Goal: Task Accomplishment & Management: Use online tool/utility

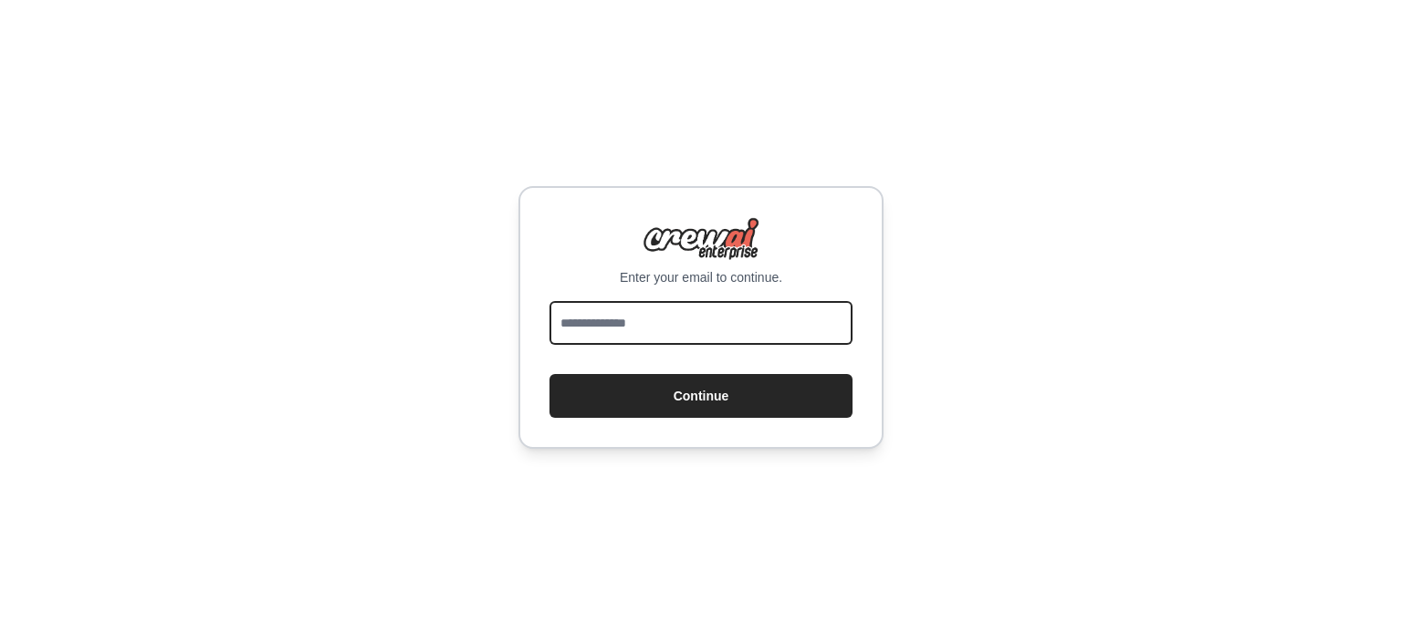
click at [666, 323] on input "email" at bounding box center [701, 323] width 303 height 44
type input "**********"
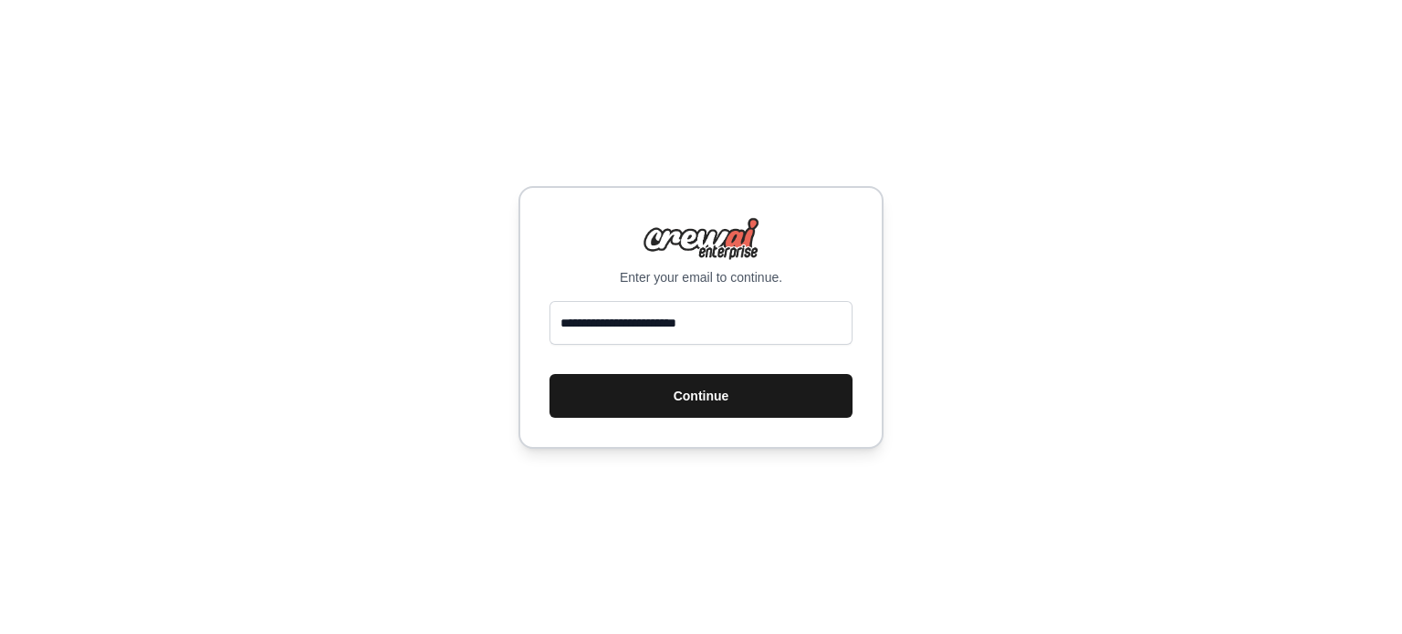
click at [717, 398] on button "Continue" at bounding box center [701, 396] width 303 height 44
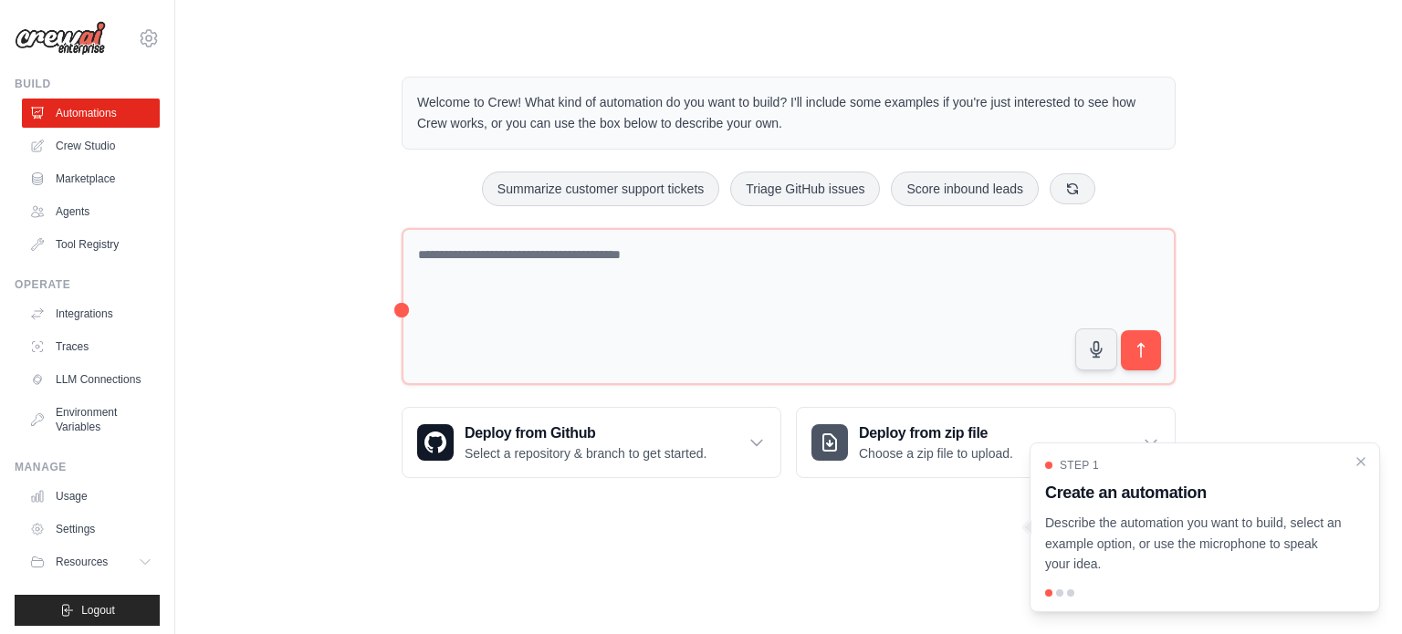
click at [1147, 540] on p "Describe the automation you want to build, select an example option, or use the…" at bounding box center [1194, 544] width 298 height 62
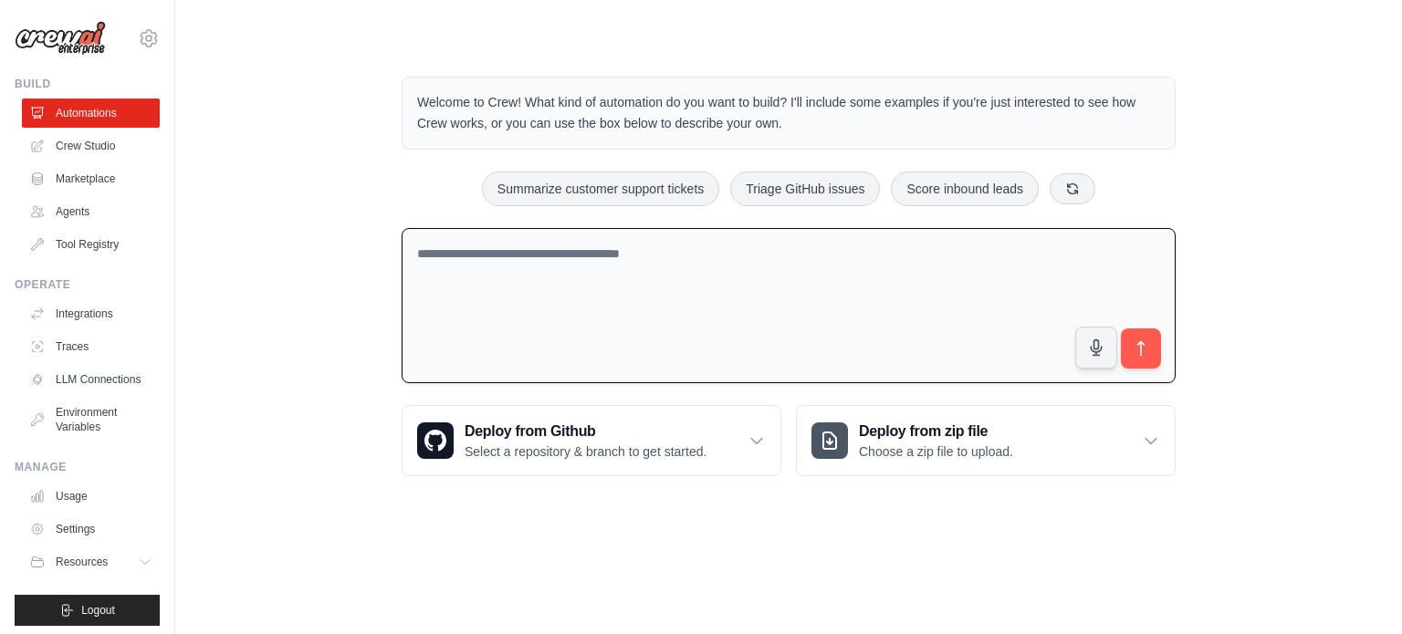
click at [918, 313] on textarea at bounding box center [789, 306] width 774 height 156
click at [526, 299] on textarea at bounding box center [789, 306] width 774 height 156
click at [511, 253] on textarea "**********" at bounding box center [789, 306] width 774 height 156
click at [581, 250] on textarea "**********" at bounding box center [789, 306] width 774 height 156
drag, startPoint x: 628, startPoint y: 255, endPoint x: 605, endPoint y: 261, distance: 23.7
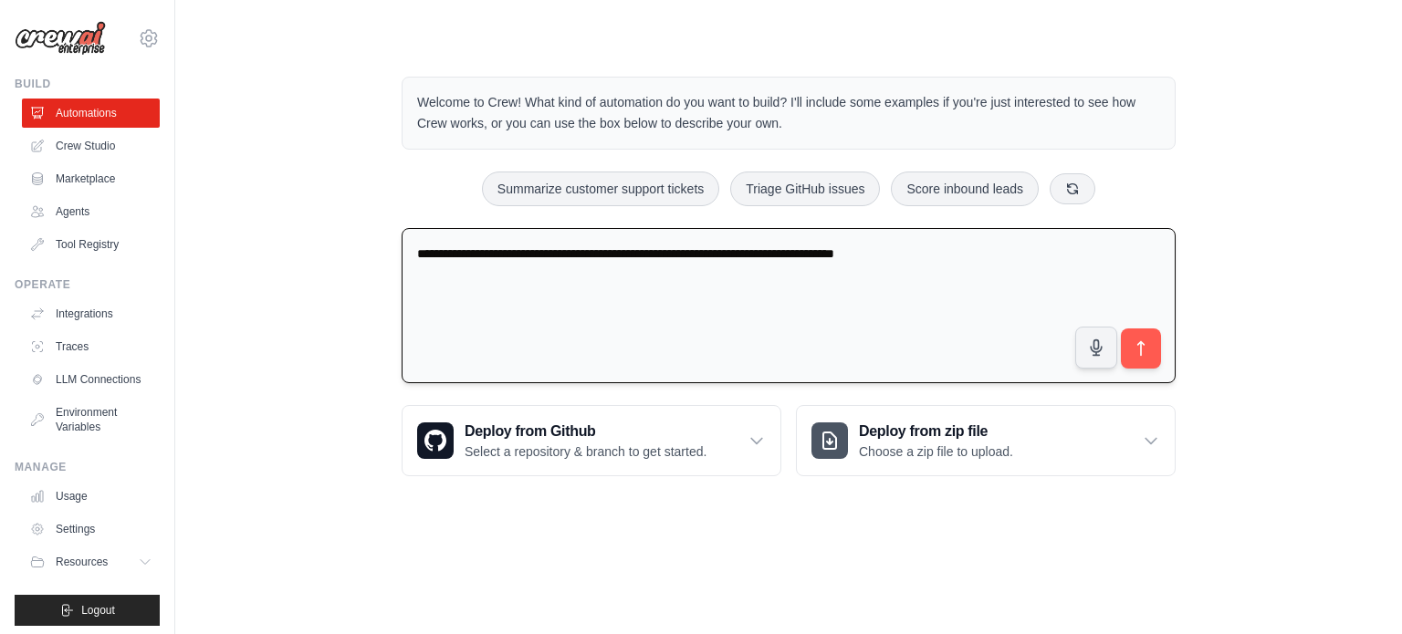
click at [605, 261] on textarea "**********" at bounding box center [789, 306] width 774 height 156
click at [625, 254] on textarea "**********" at bounding box center [789, 306] width 774 height 156
drag, startPoint x: 627, startPoint y: 254, endPoint x: 388, endPoint y: 258, distance: 239.2
click at [388, 258] on div "**********" at bounding box center [789, 276] width 818 height 458
click at [504, 256] on textarea "**********" at bounding box center [789, 306] width 774 height 156
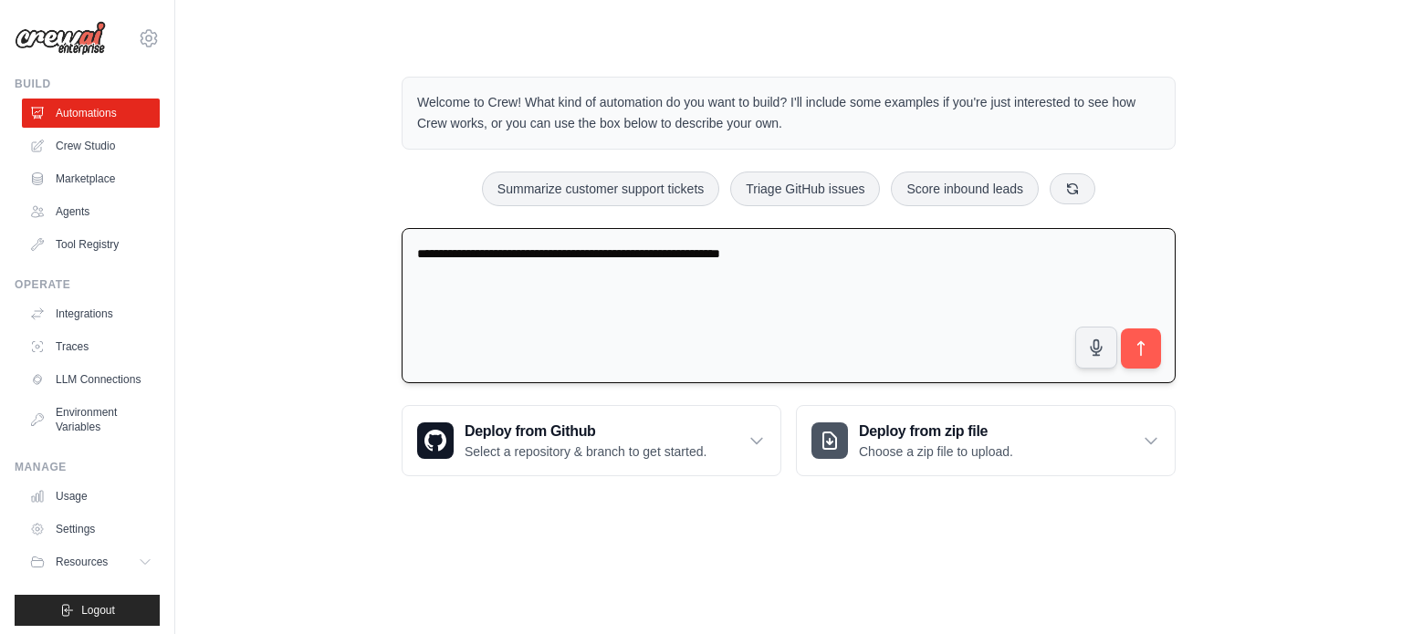
click at [811, 255] on textarea "**********" at bounding box center [789, 306] width 774 height 156
click at [469, 247] on textarea "**********" at bounding box center [789, 306] width 774 height 156
click at [472, 250] on textarea "**********" at bounding box center [789, 306] width 774 height 156
click at [540, 253] on textarea "**********" at bounding box center [789, 306] width 774 height 156
click at [971, 255] on textarea "**********" at bounding box center [789, 306] width 774 height 156
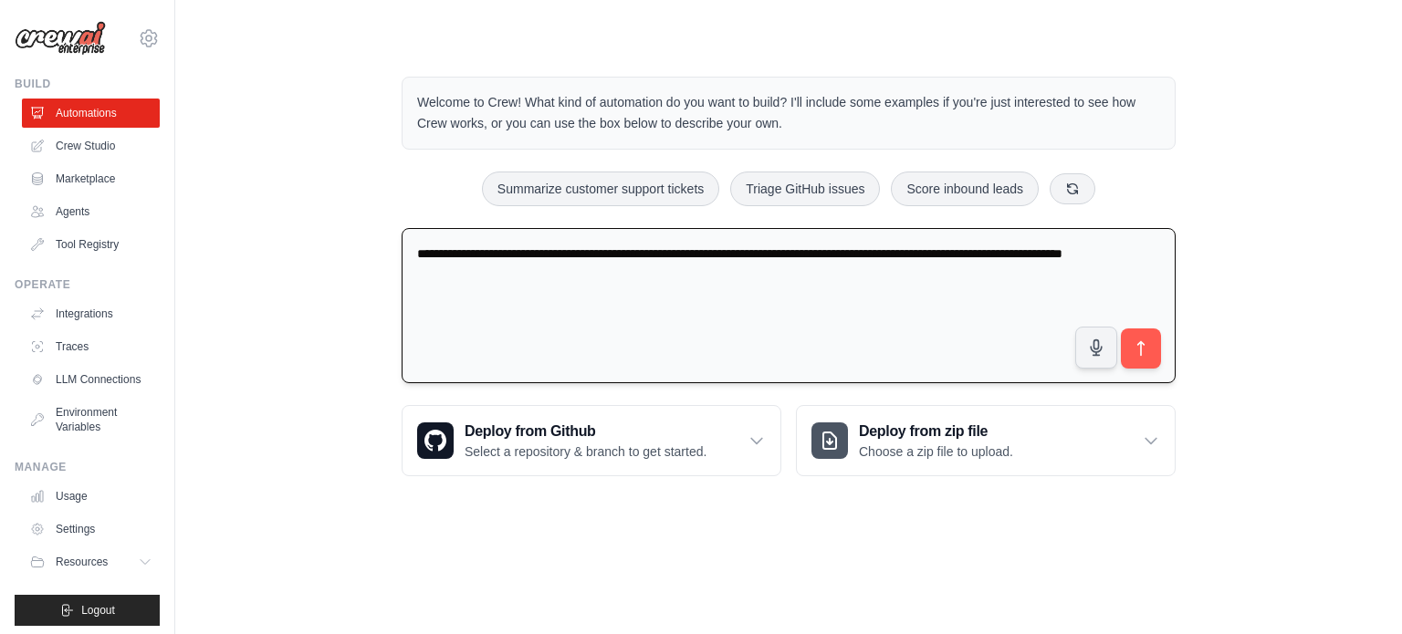
click at [467, 256] on textarea "**********" at bounding box center [789, 306] width 774 height 156
click at [784, 273] on textarea "**********" at bounding box center [789, 306] width 774 height 156
type textarea "**********"
click at [1147, 353] on icon "submit" at bounding box center [1141, 349] width 19 height 19
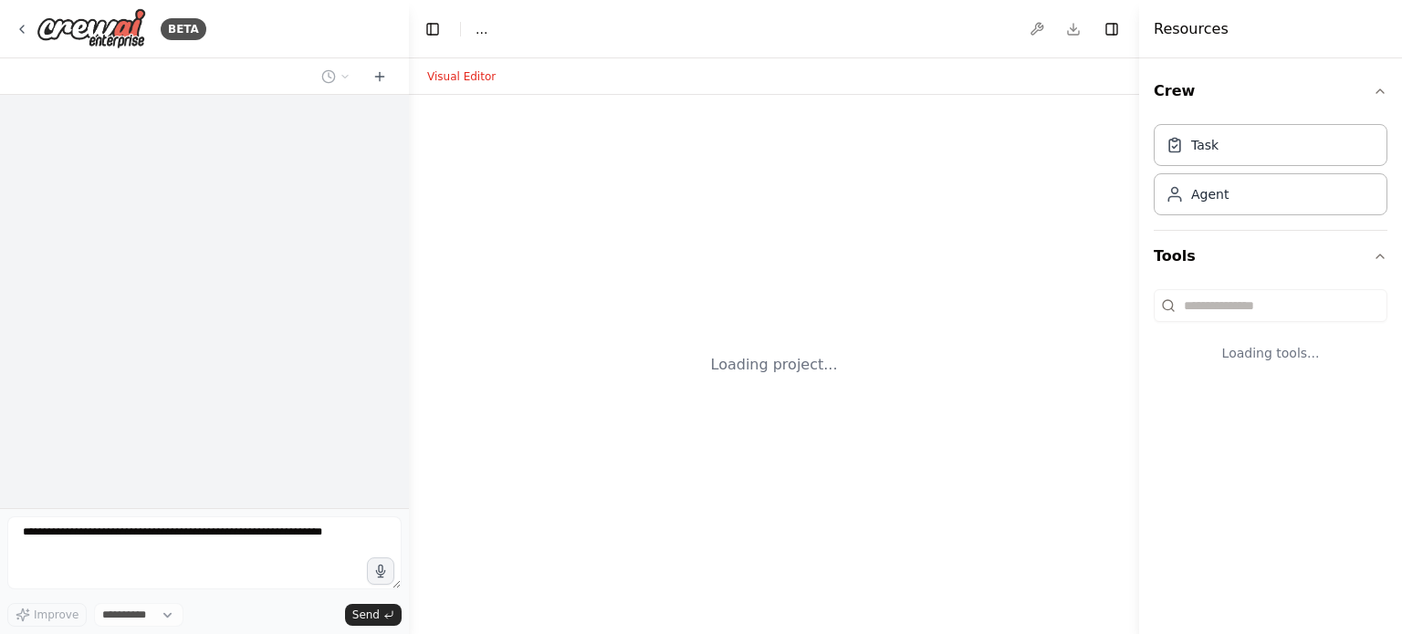
select select "****"
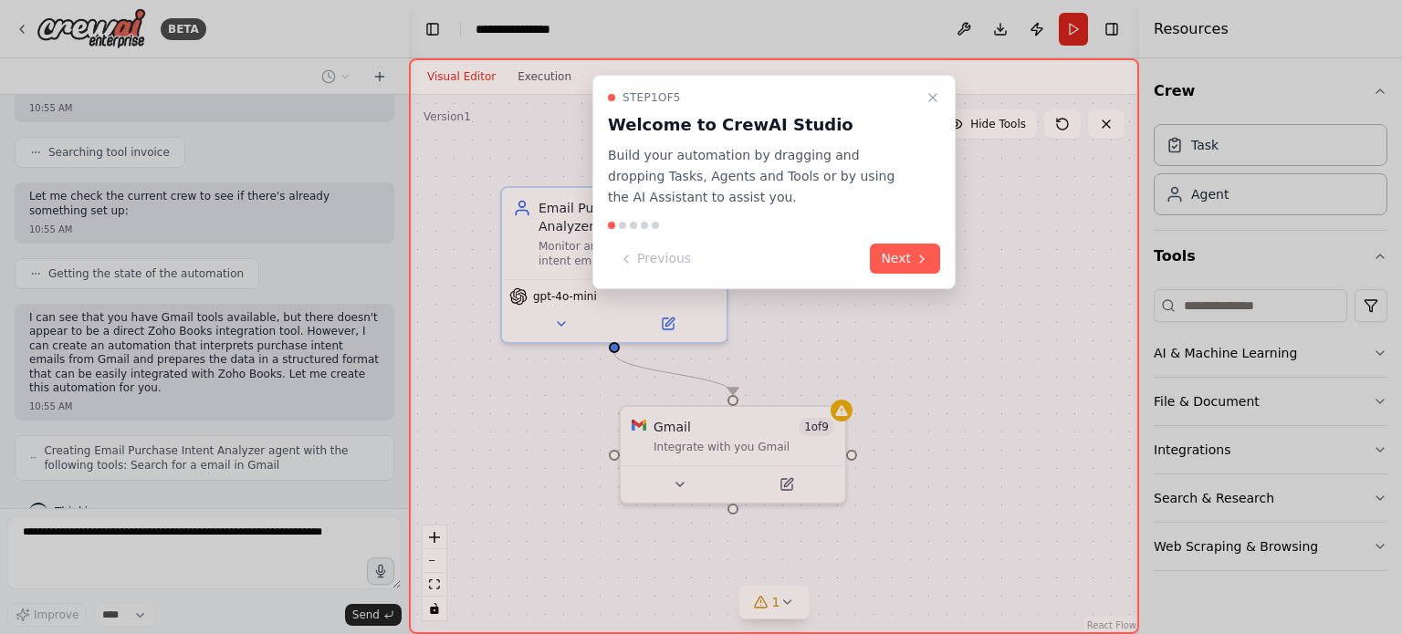
scroll to position [864, 0]
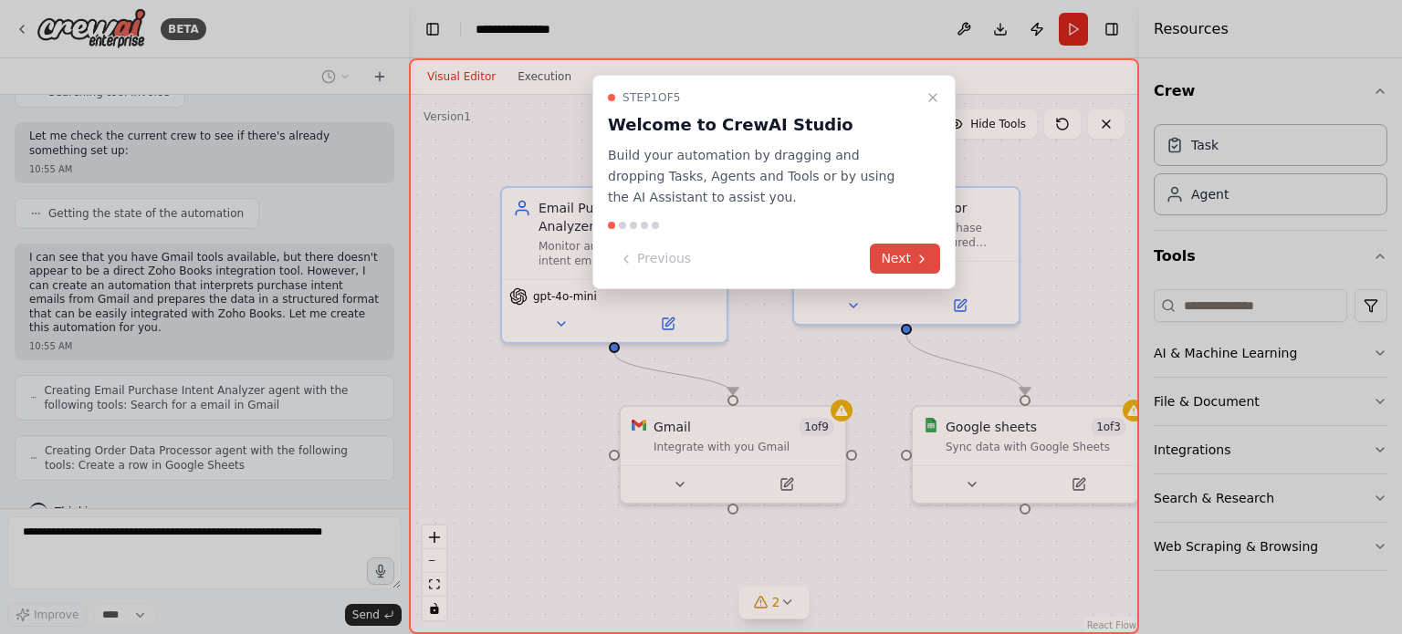
click at [917, 258] on icon at bounding box center [922, 259] width 15 height 15
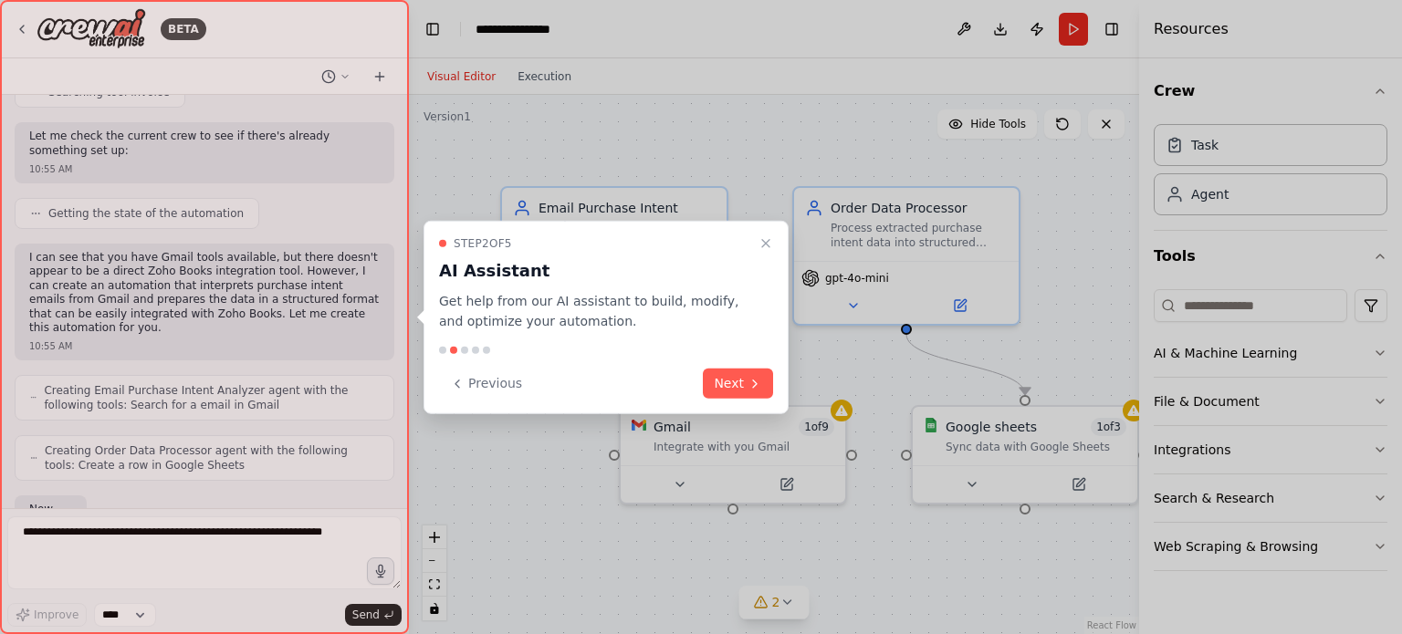
scroll to position [970, 0]
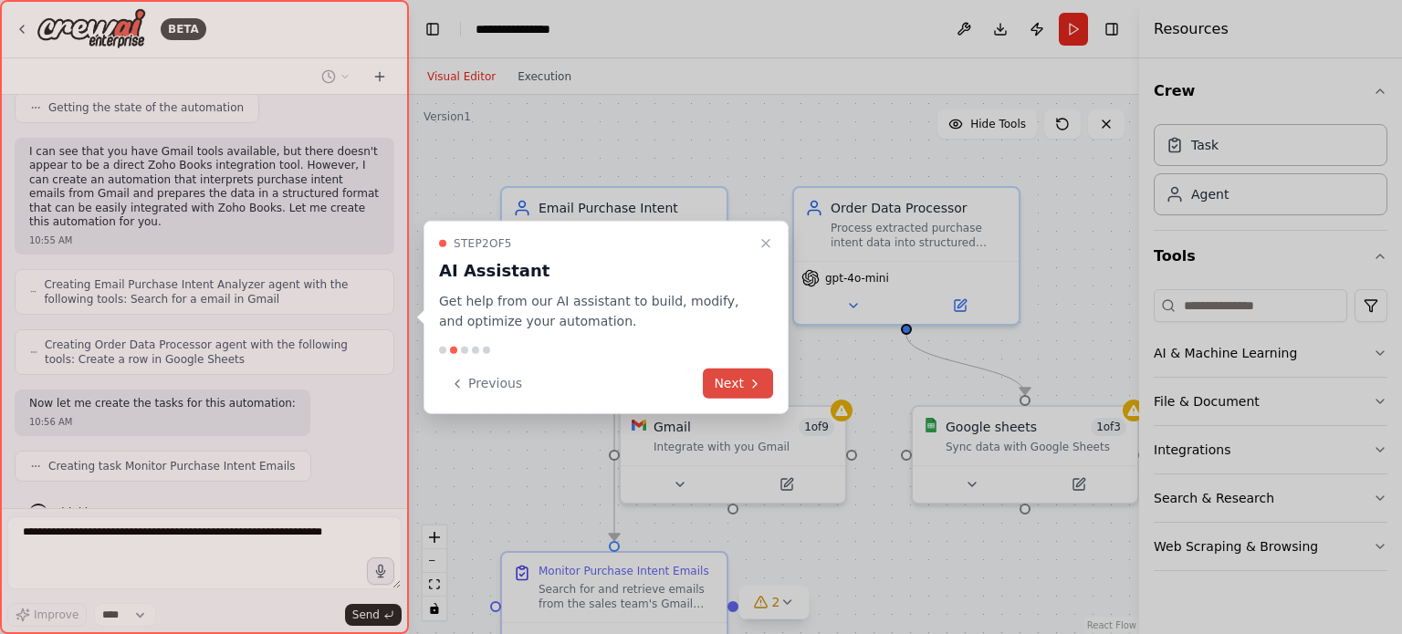
click at [739, 382] on button "Next" at bounding box center [738, 384] width 70 height 30
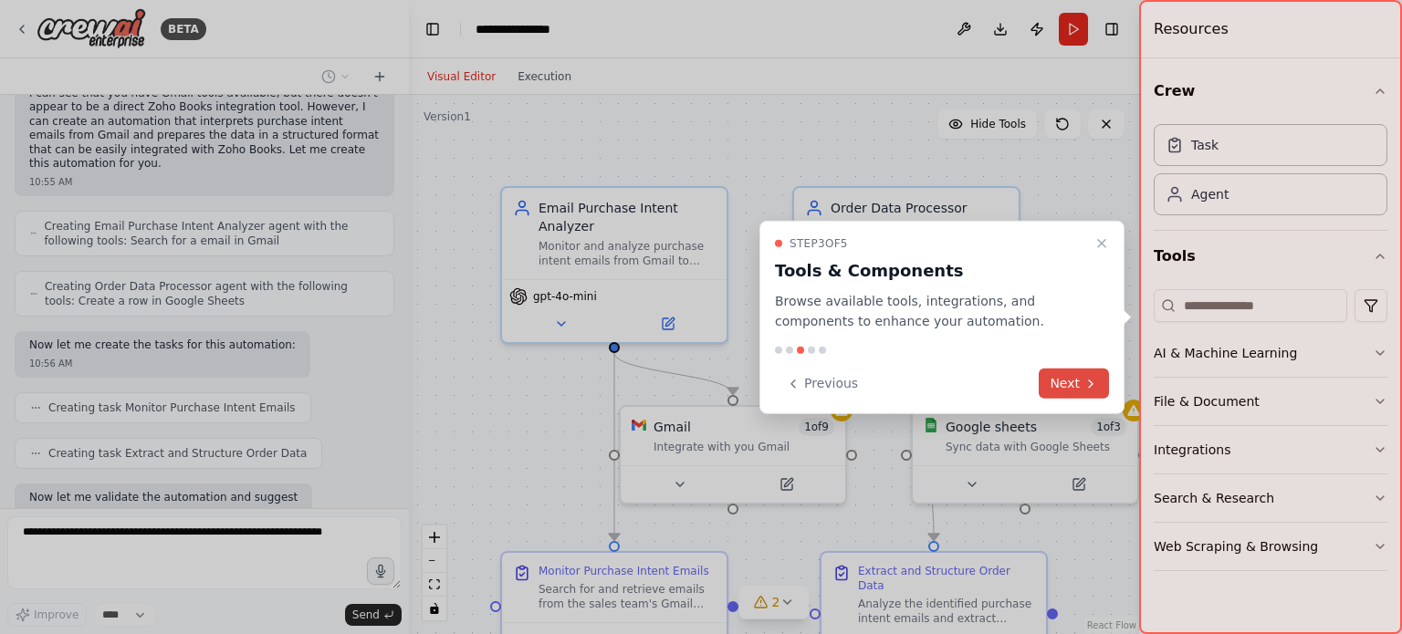
scroll to position [1121, 0]
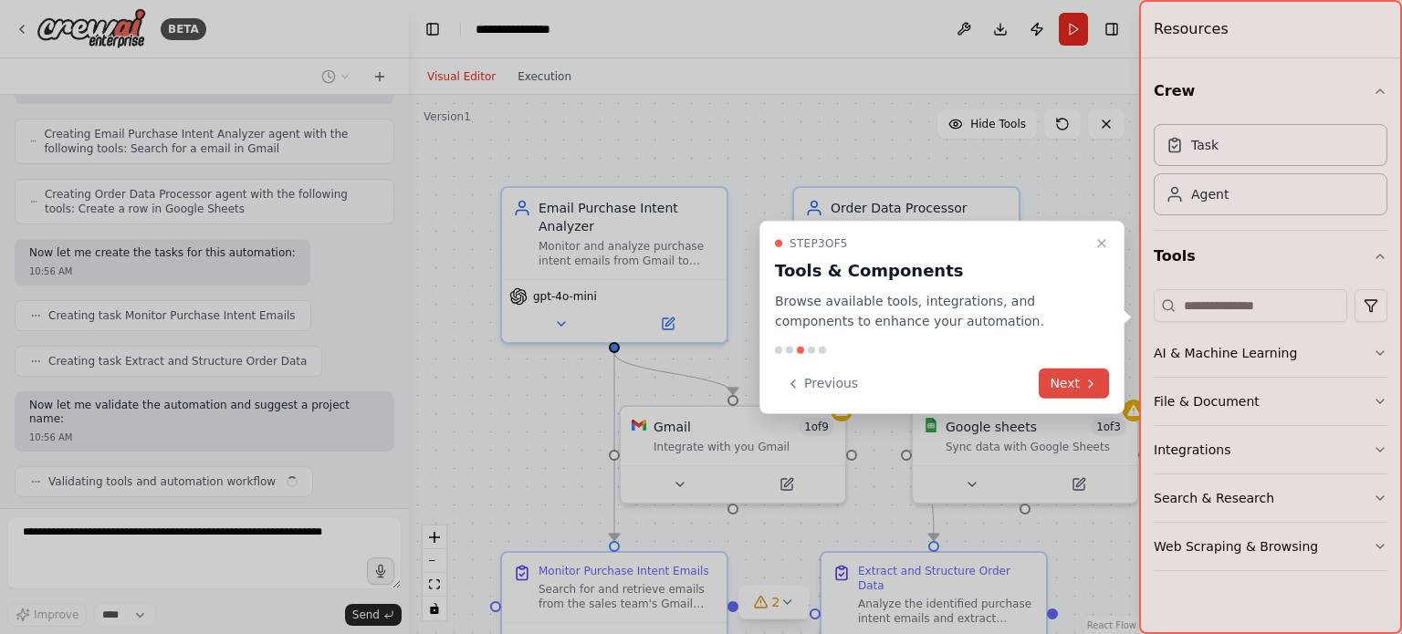
click at [1066, 380] on button "Next" at bounding box center [1074, 384] width 70 height 30
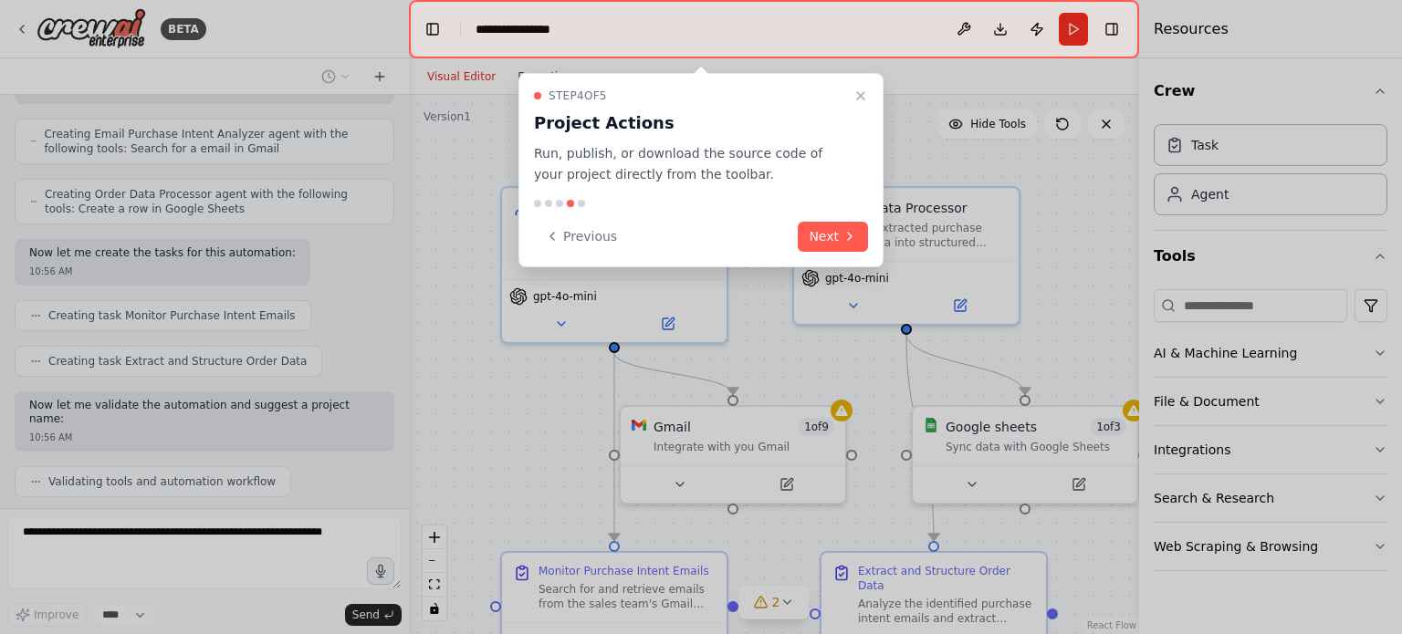
scroll to position [1181, 0]
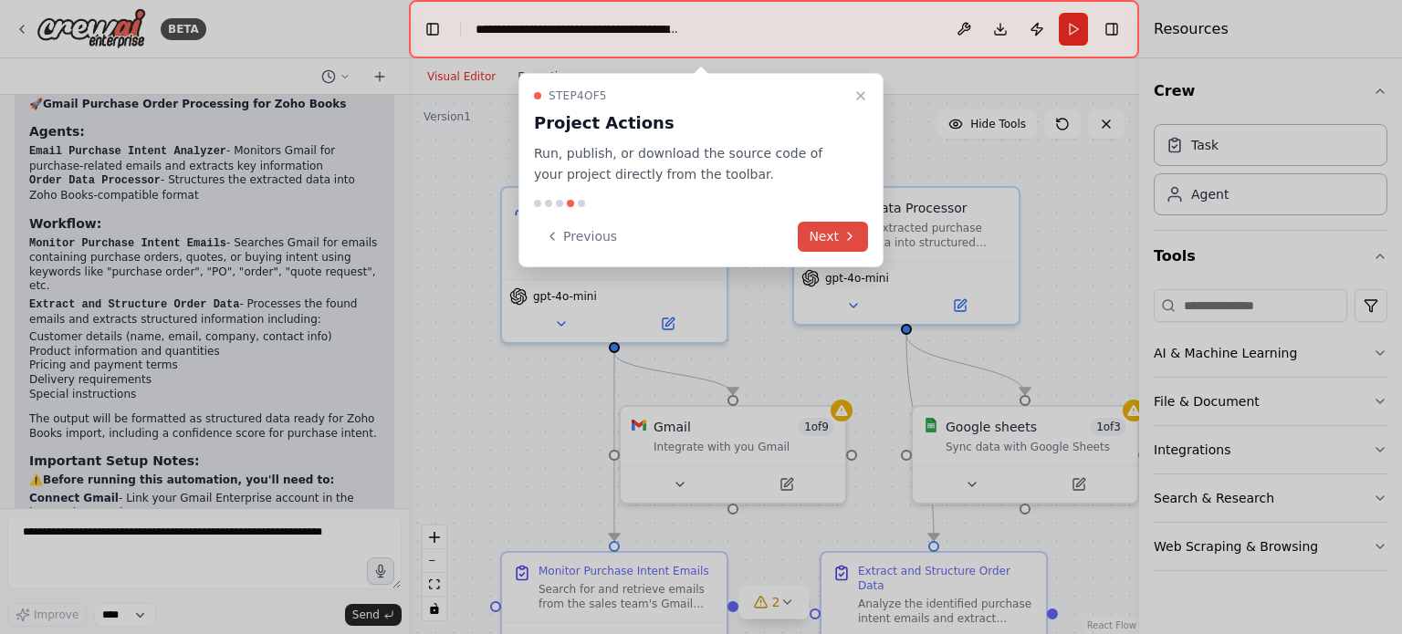
click at [824, 229] on button "Next" at bounding box center [833, 237] width 70 height 30
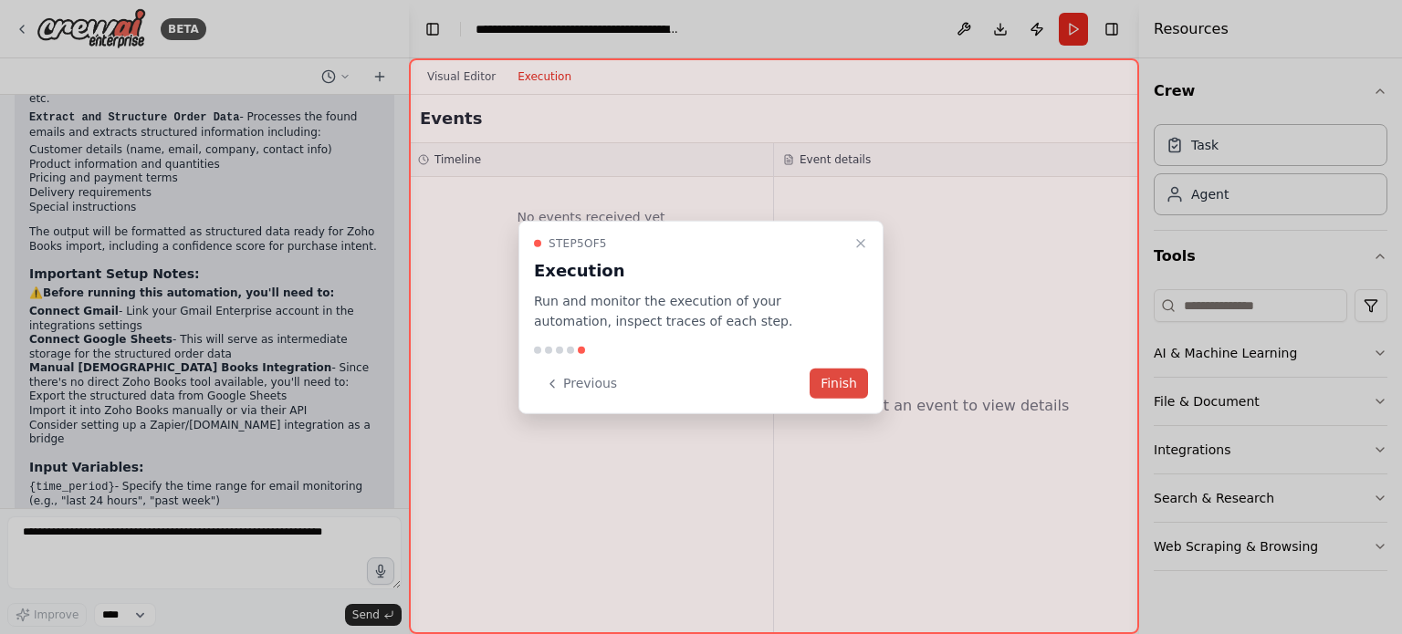
click at [839, 386] on button "Finish" at bounding box center [839, 384] width 58 height 30
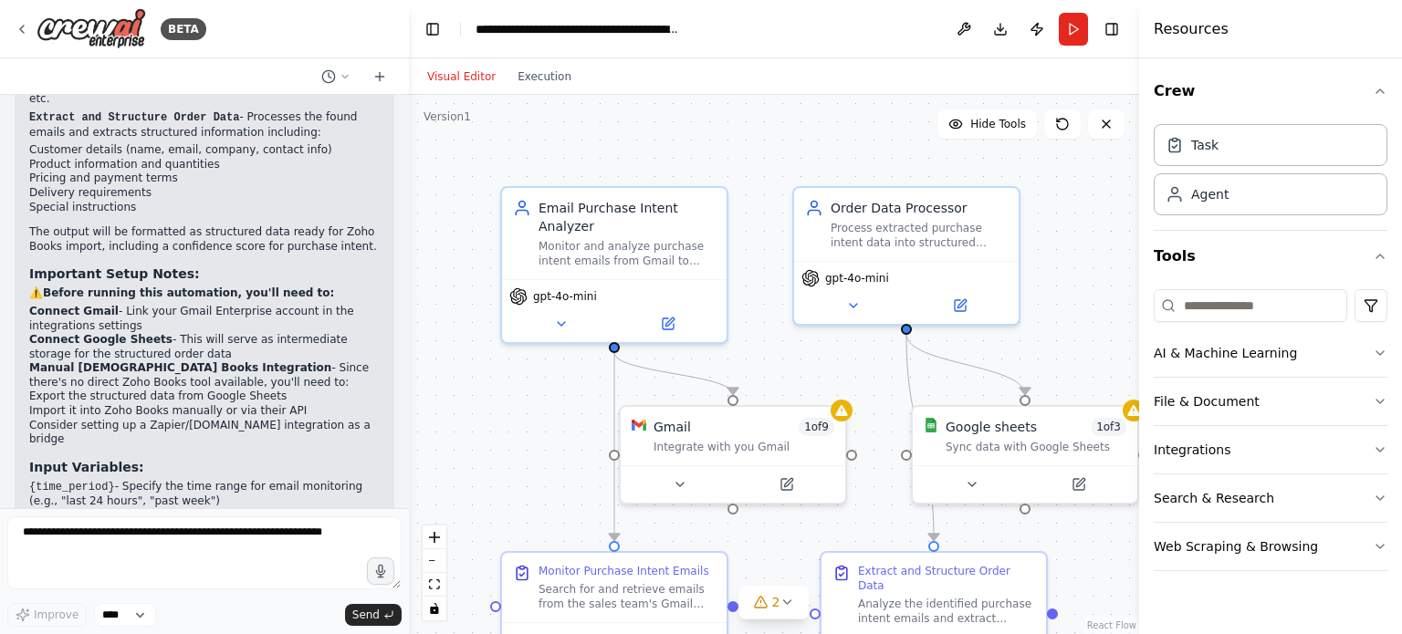
scroll to position [1851, 0]
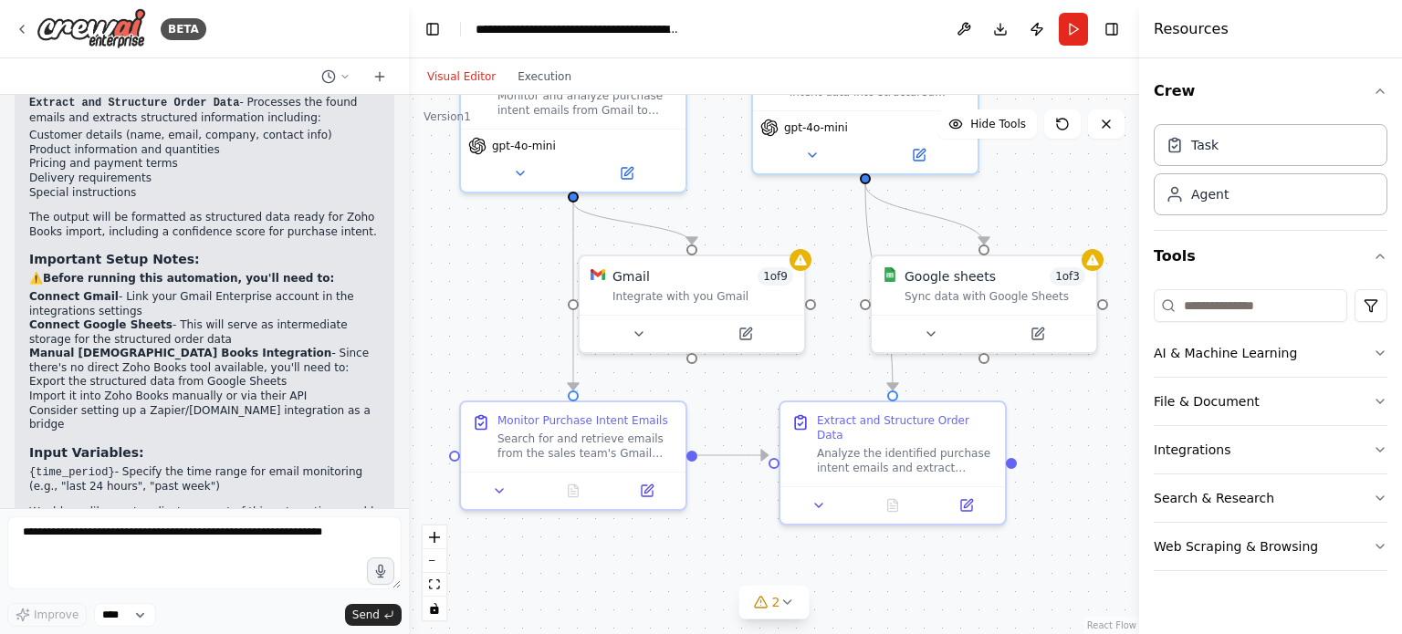
drag, startPoint x: 1102, startPoint y: 357, endPoint x: 1061, endPoint y: 206, distance: 156.1
click at [1061, 206] on div ".deletable-edge-delete-btn { width: 20px; height: 20px; border: 0px solid #ffff…" at bounding box center [774, 365] width 730 height 540
click at [433, 589] on icon "fit view" at bounding box center [434, 585] width 11 height 10
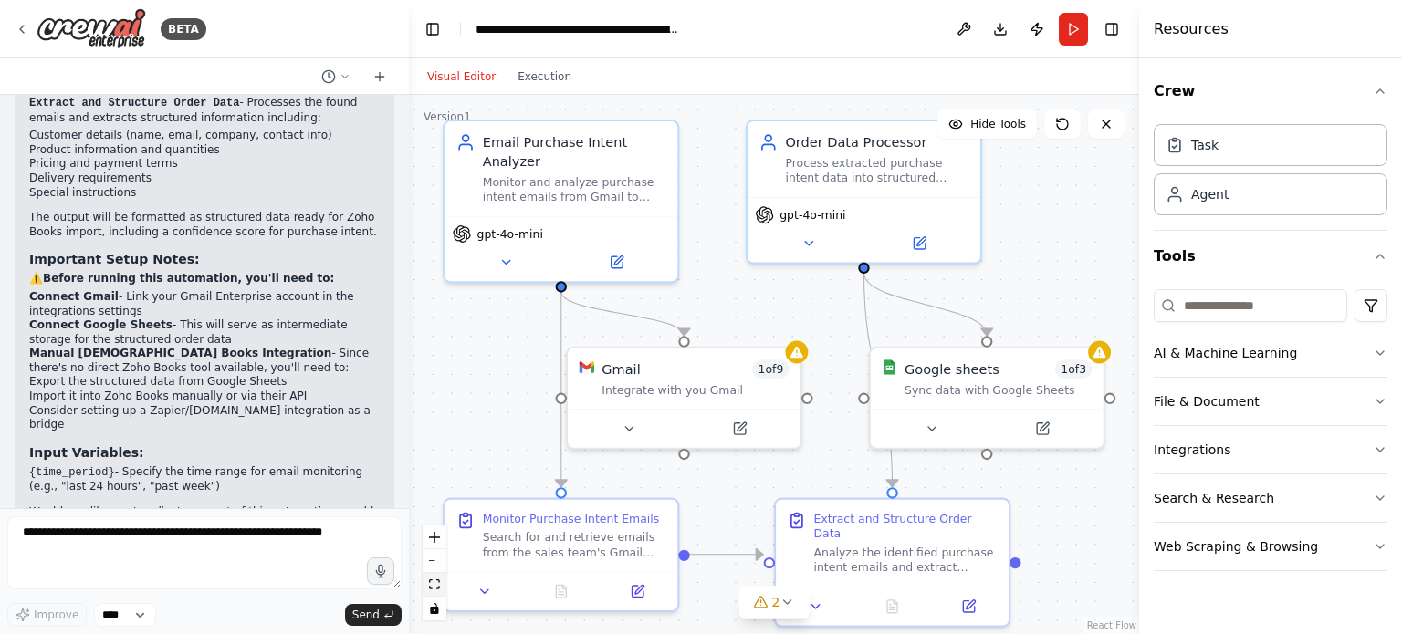
click at [436, 583] on icon "fit view" at bounding box center [434, 585] width 11 height 10
click at [992, 136] on button "Hide Tools" at bounding box center [988, 124] width 100 height 29
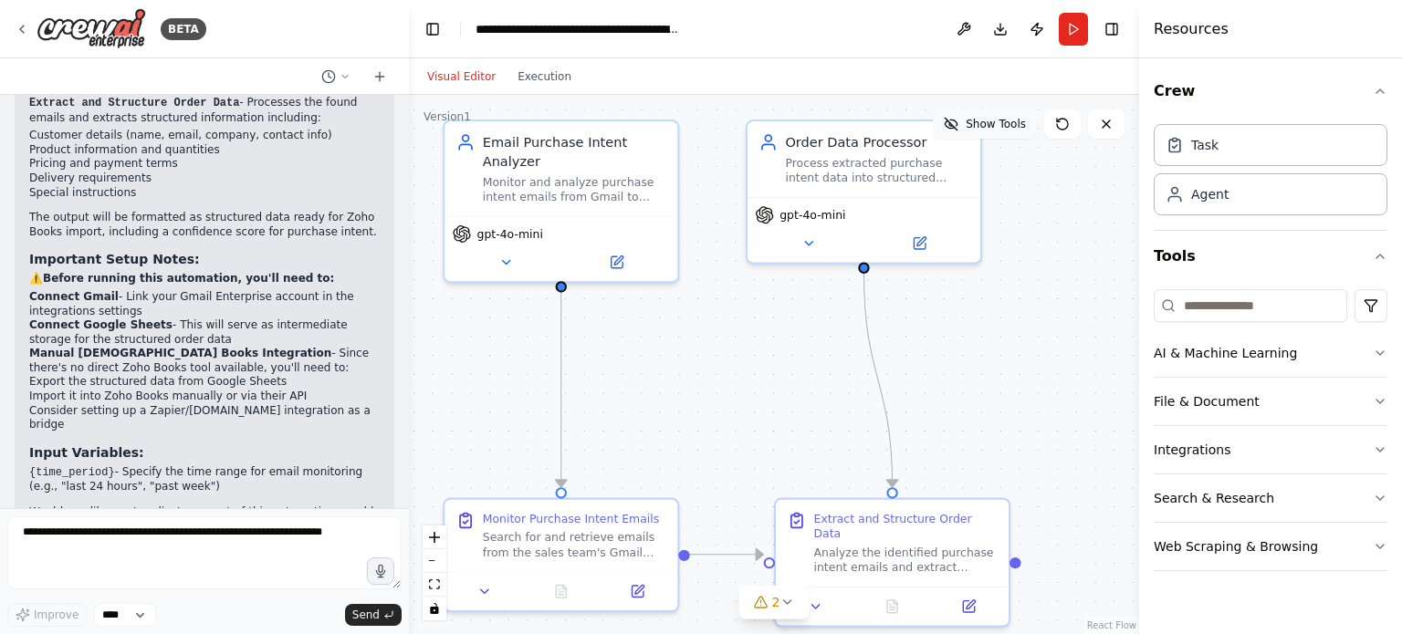
click at [994, 131] on span "Show Tools" at bounding box center [996, 124] width 60 height 15
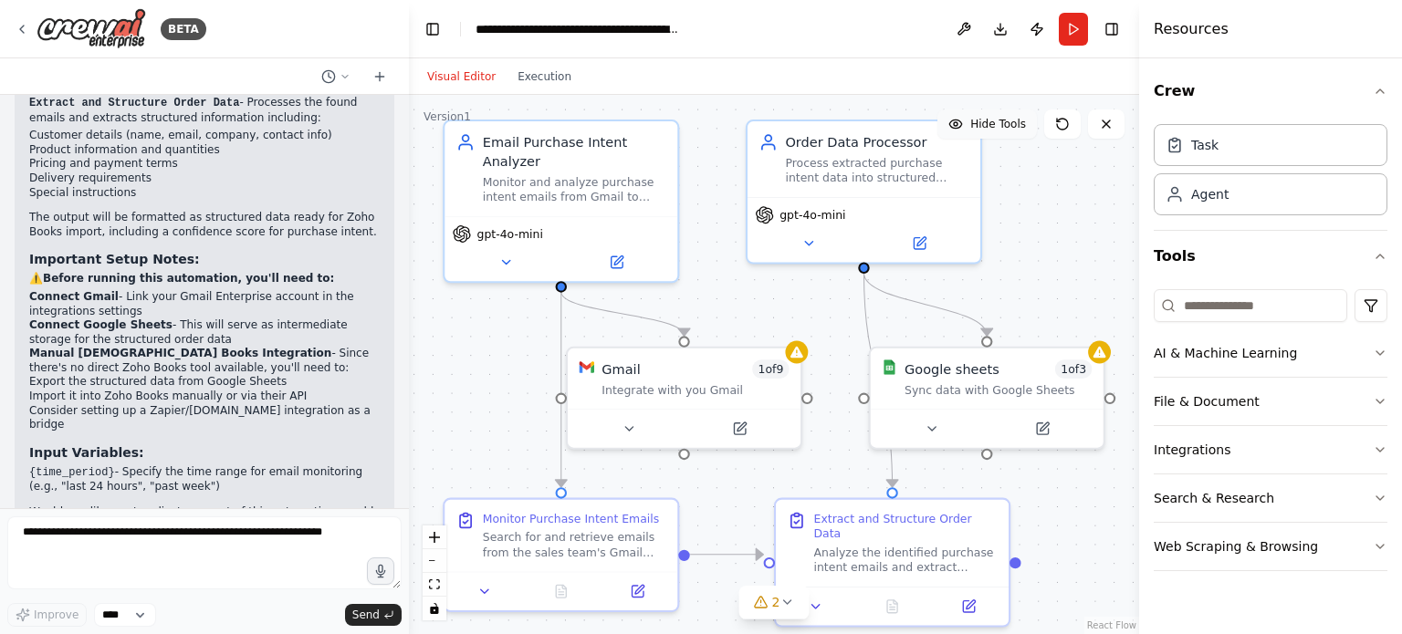
click at [994, 131] on span "Hide Tools" at bounding box center [998, 124] width 56 height 15
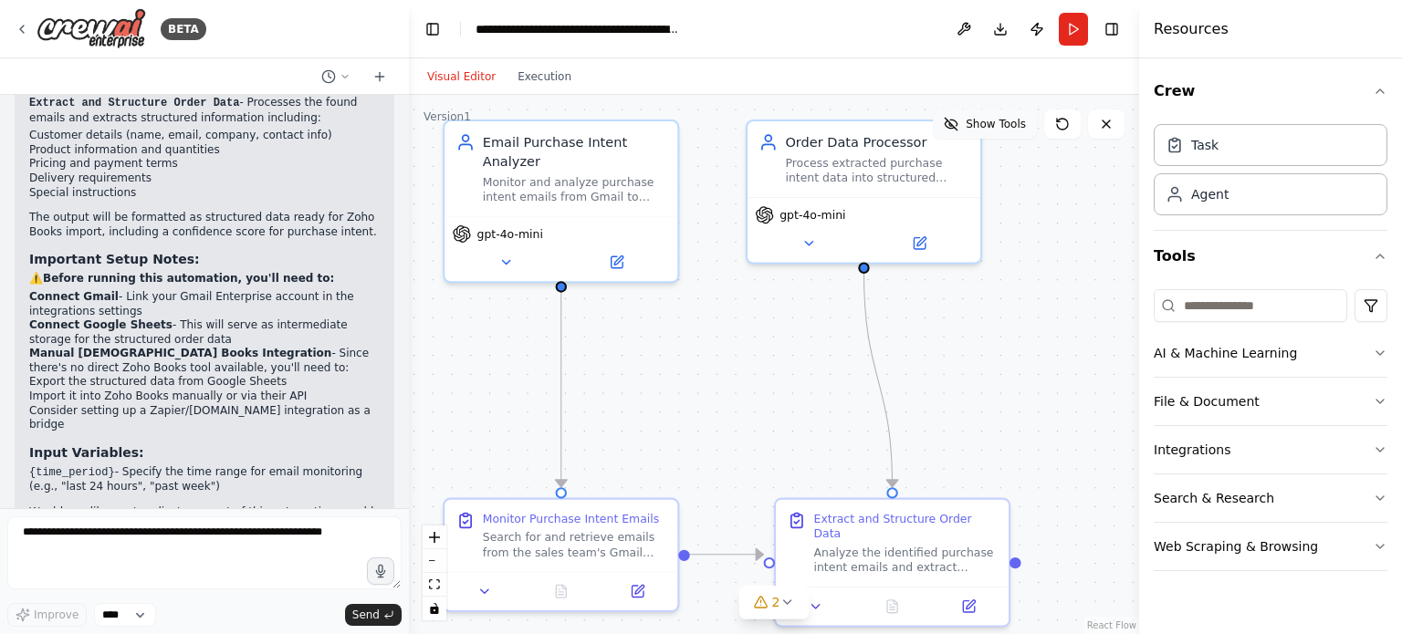
click at [993, 131] on span "Show Tools" at bounding box center [996, 124] width 60 height 15
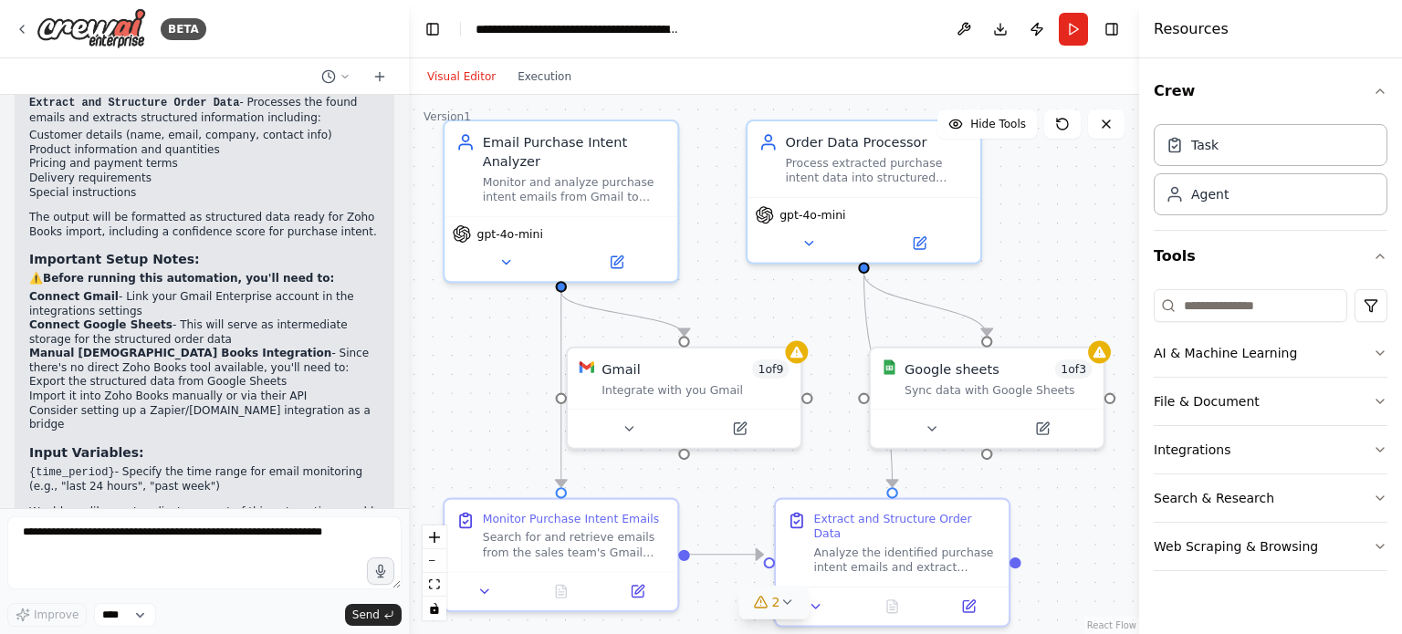
click at [789, 605] on icon at bounding box center [787, 602] width 15 height 15
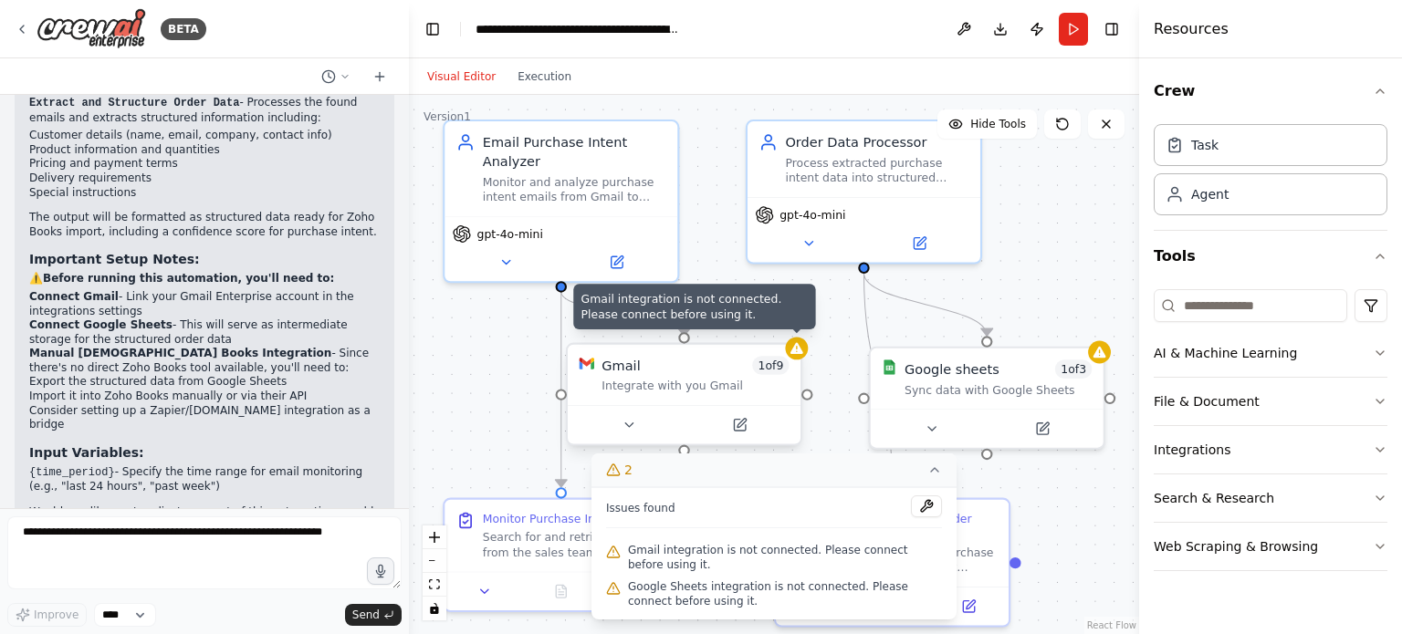
click at [798, 349] on icon at bounding box center [797, 348] width 13 height 11
click at [801, 353] on icon at bounding box center [797, 348] width 13 height 11
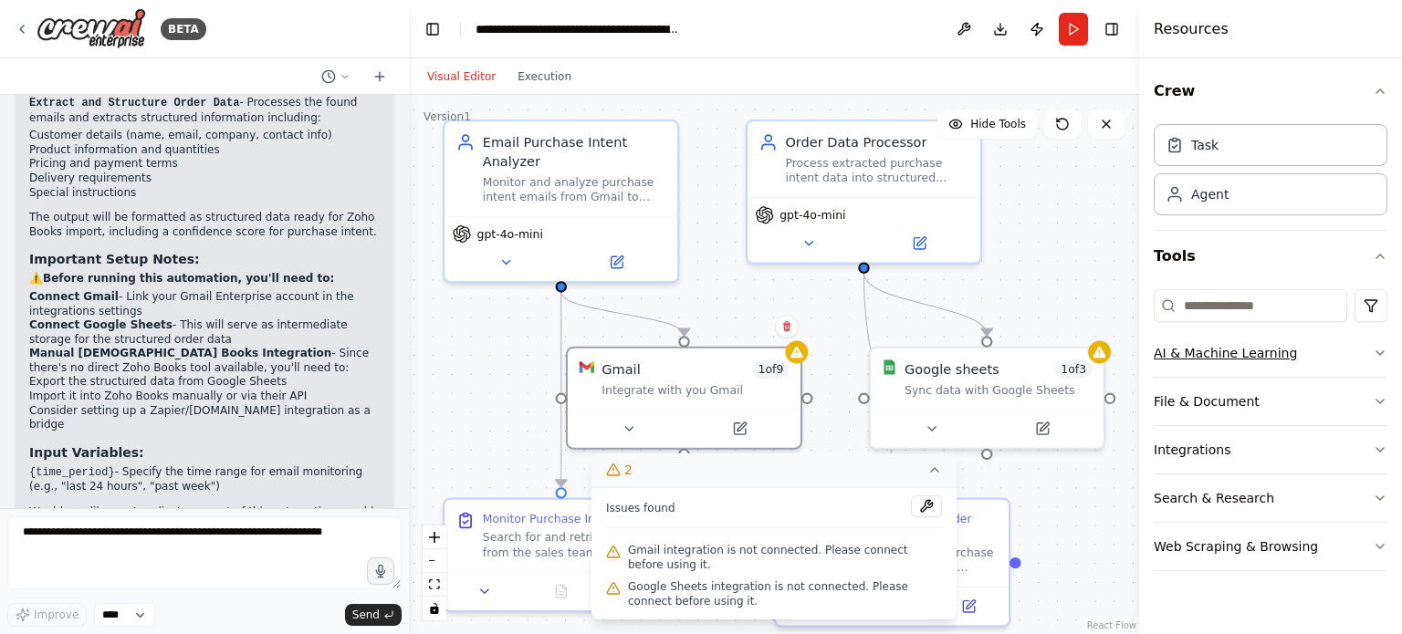
click at [1367, 350] on button "AI & Machine Learning" at bounding box center [1271, 353] width 234 height 47
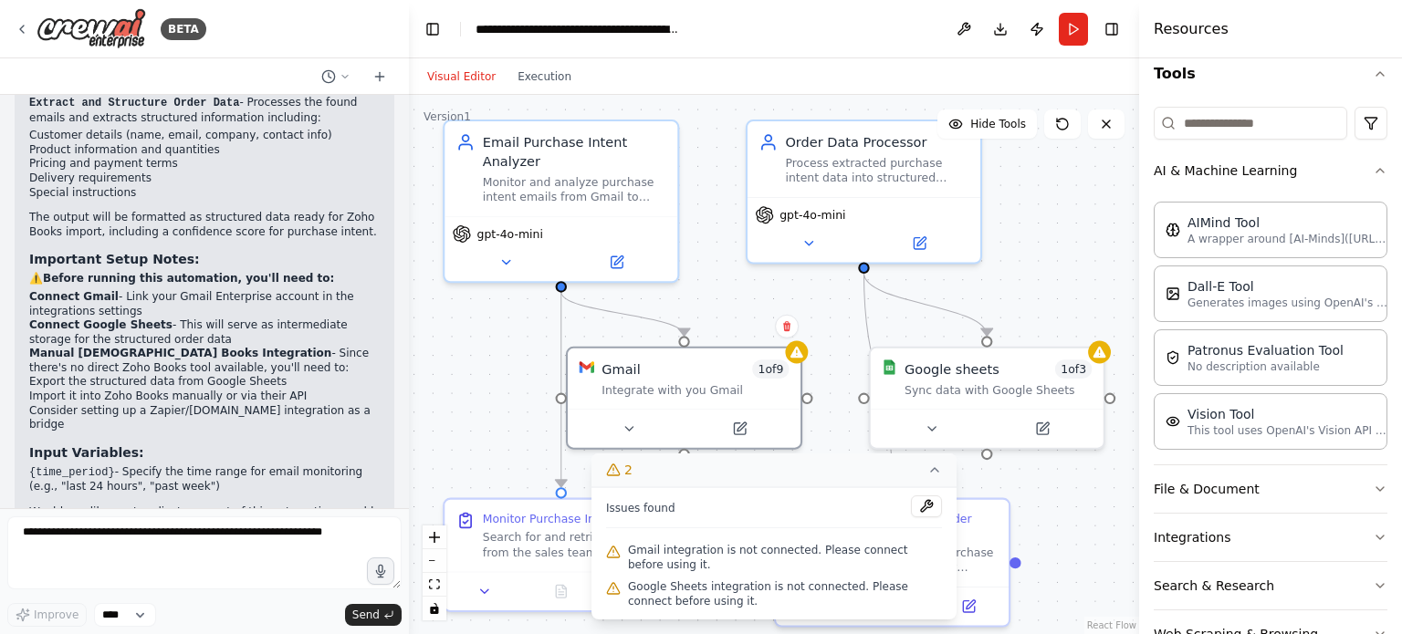
scroll to position [233, 0]
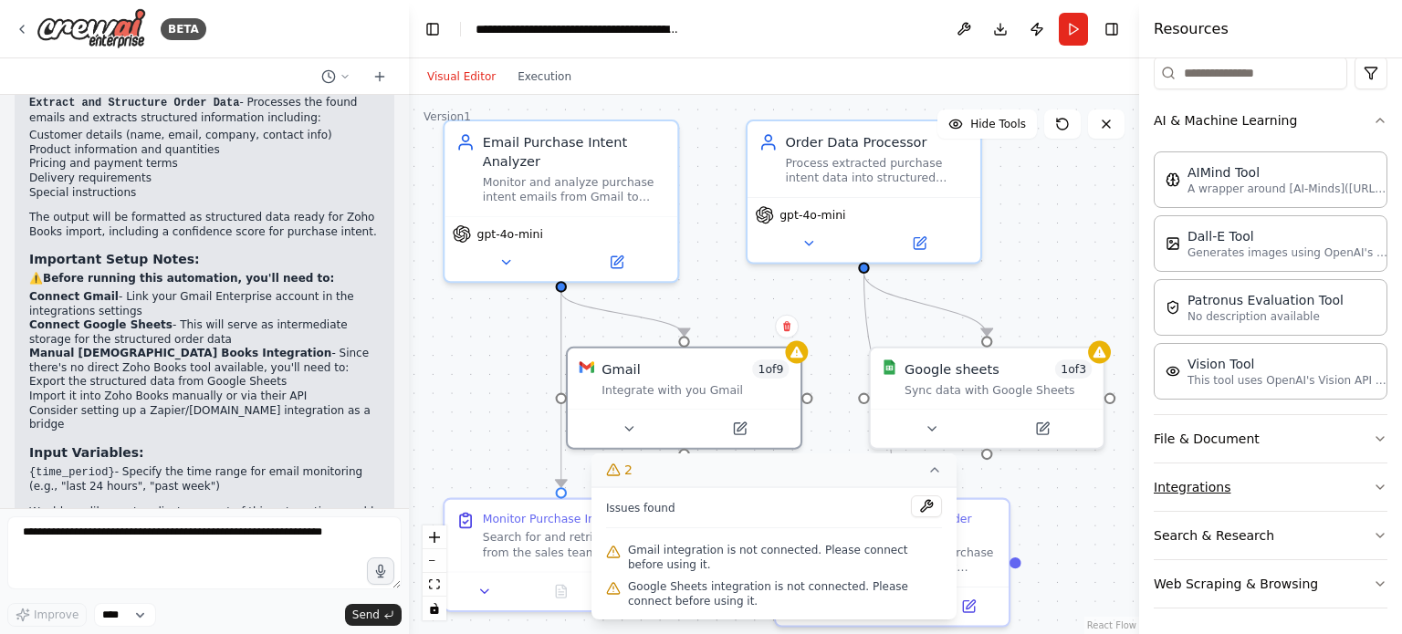
click at [1351, 497] on button "Integrations" at bounding box center [1271, 487] width 234 height 47
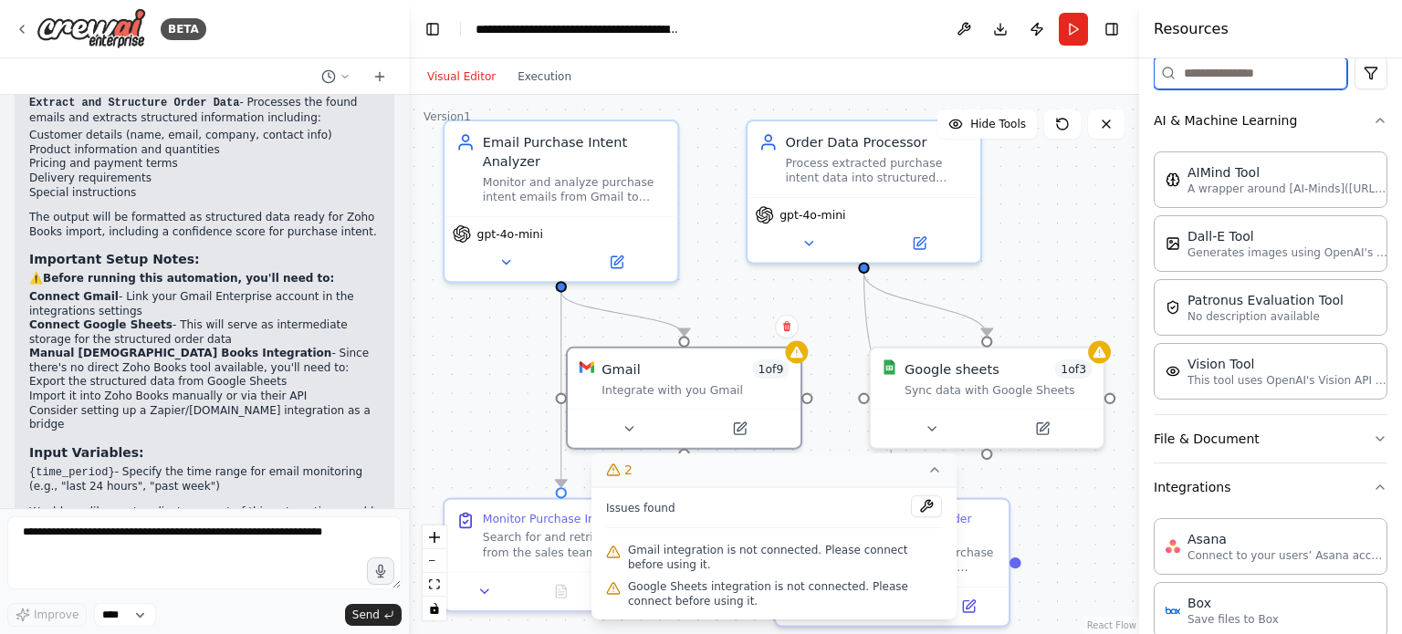
click at [1231, 78] on input at bounding box center [1251, 73] width 194 height 33
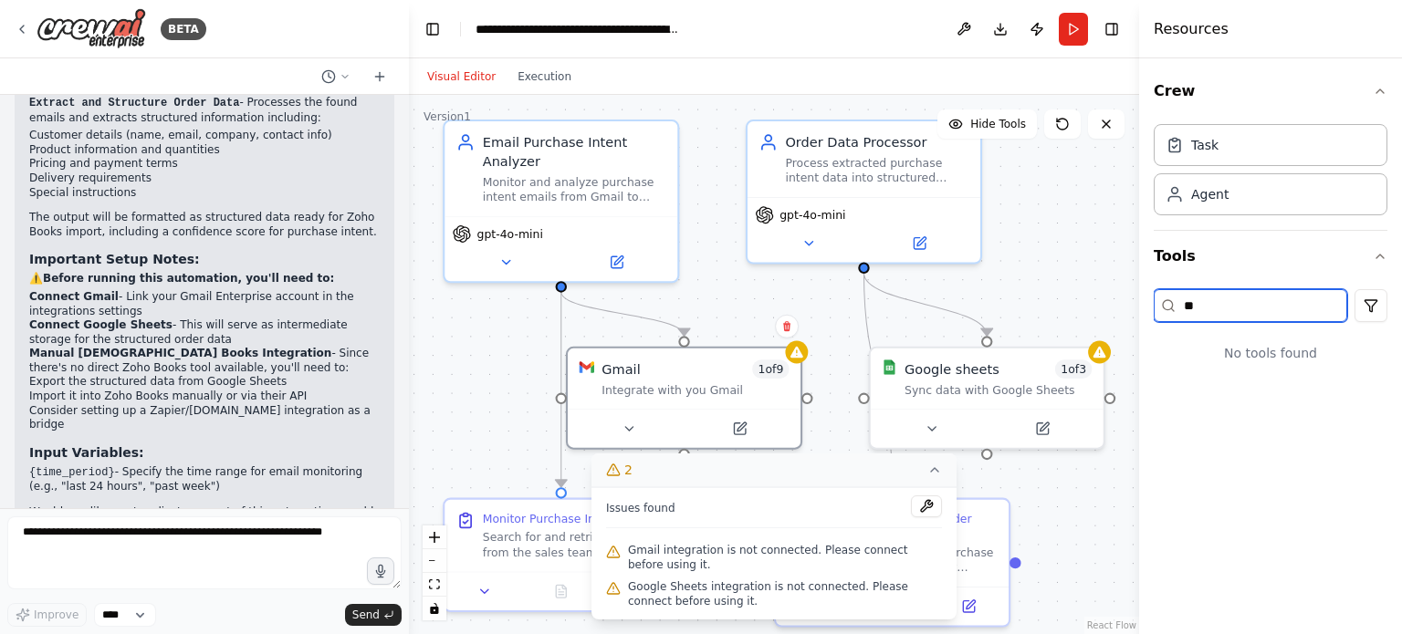
type input "*"
type input "**********"
drag, startPoint x: 1305, startPoint y: 300, endPoint x: 1168, endPoint y: 308, distance: 138.0
click at [1168, 308] on div "**********" at bounding box center [1251, 305] width 194 height 33
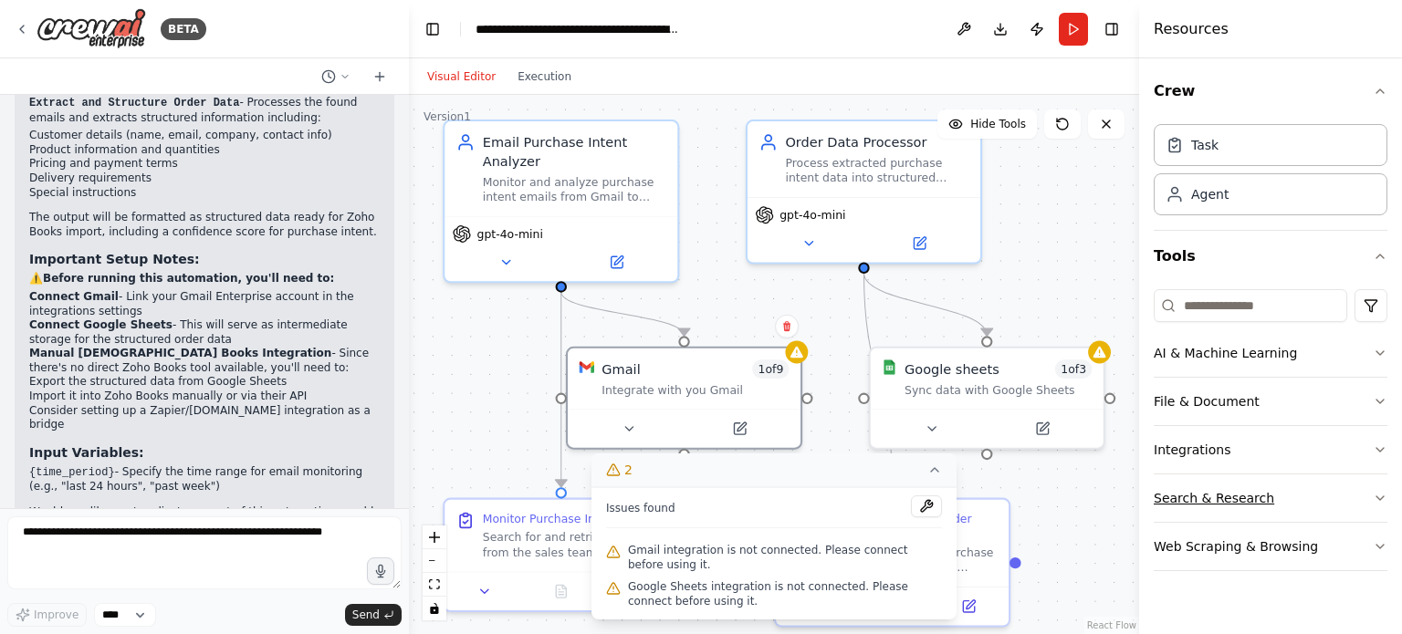
click at [1371, 500] on button "Search & Research" at bounding box center [1271, 498] width 234 height 47
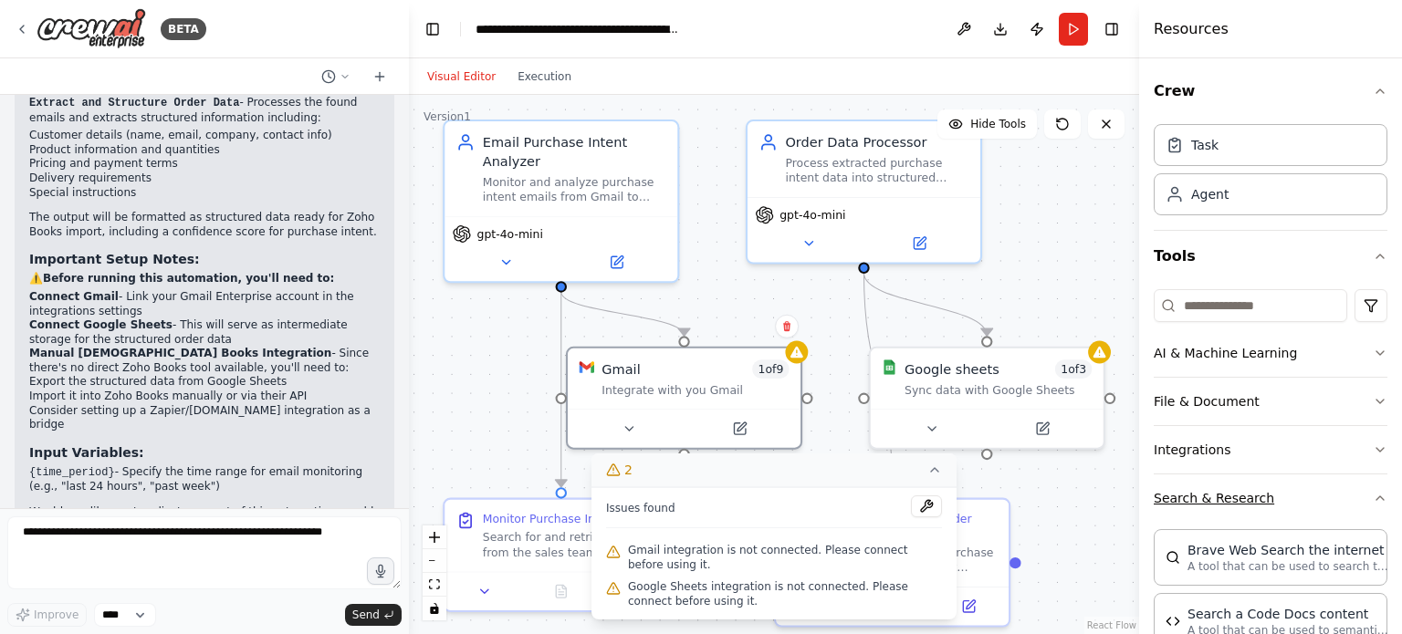
click at [1373, 497] on icon "button" at bounding box center [1380, 498] width 15 height 15
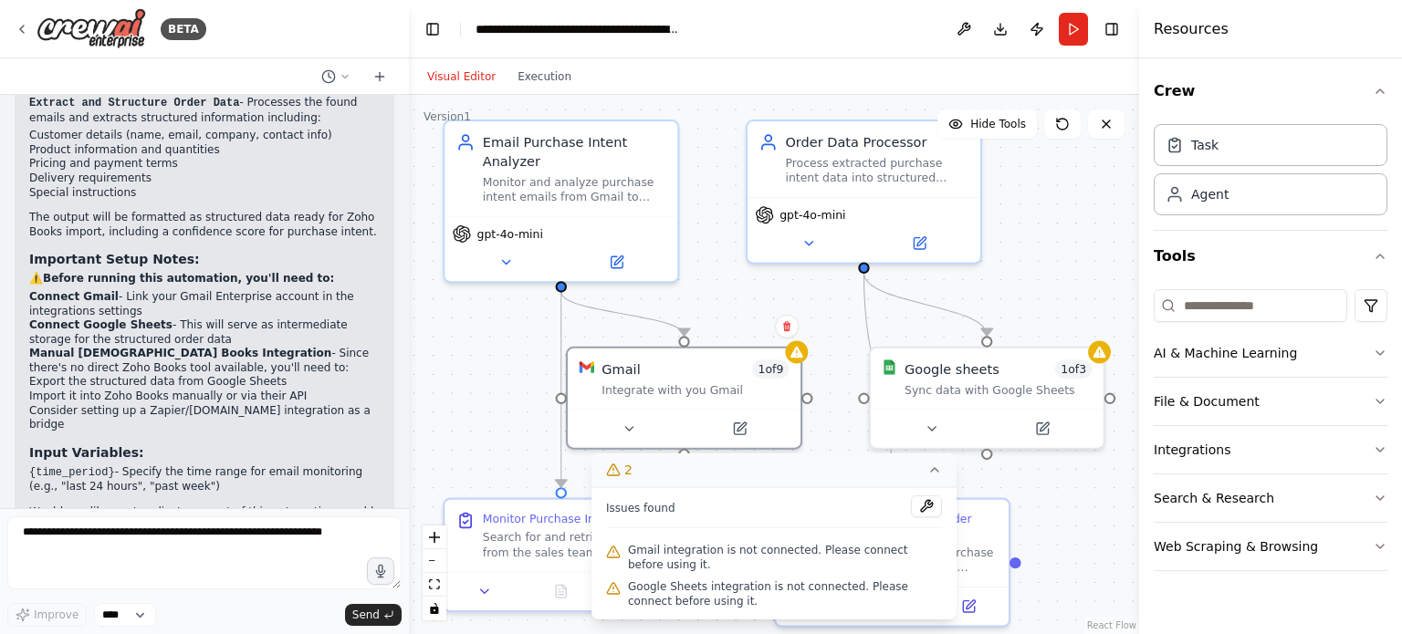
click at [402, 456] on div at bounding box center [405, 317] width 7 height 634
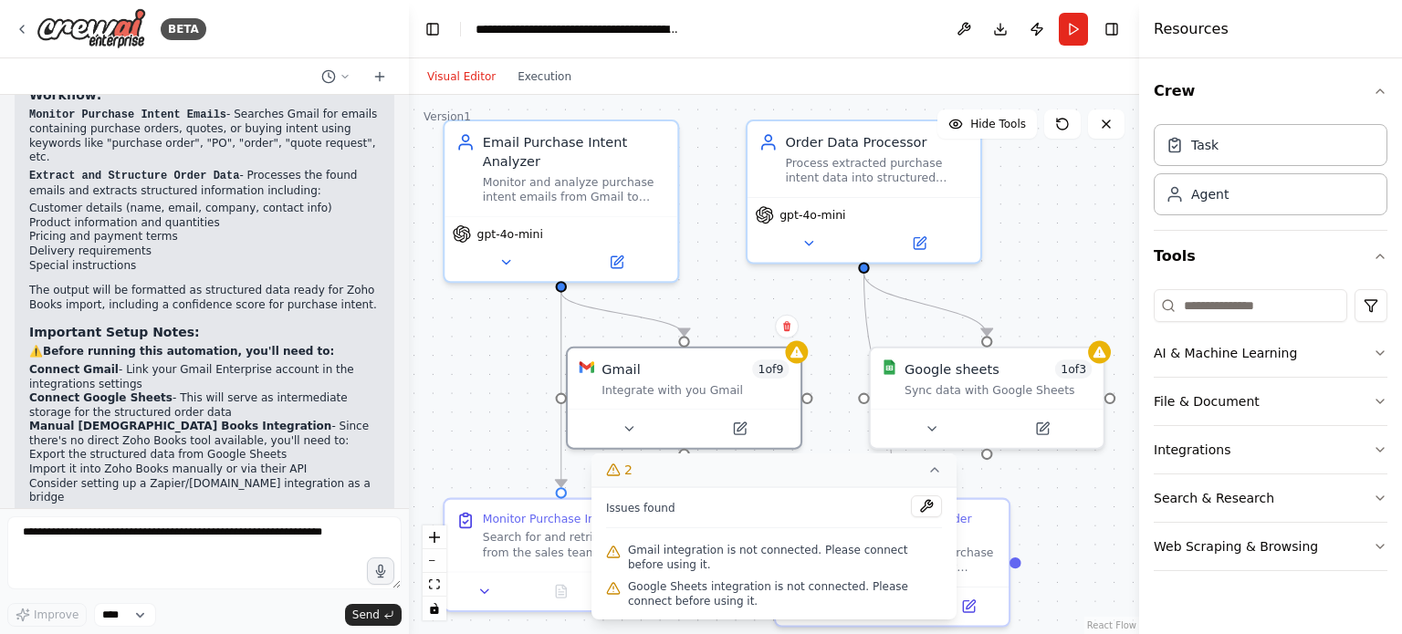
scroll to position [1851, 0]
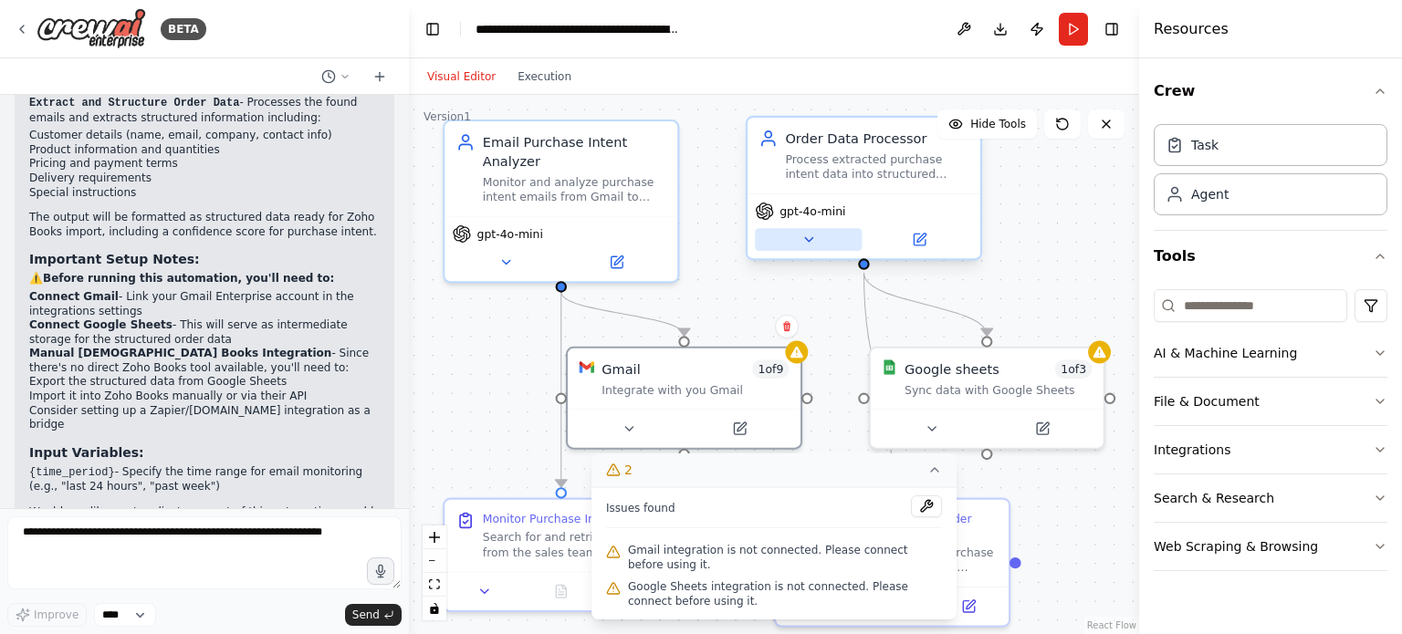
click at [802, 246] on icon at bounding box center [810, 240] width 16 height 16
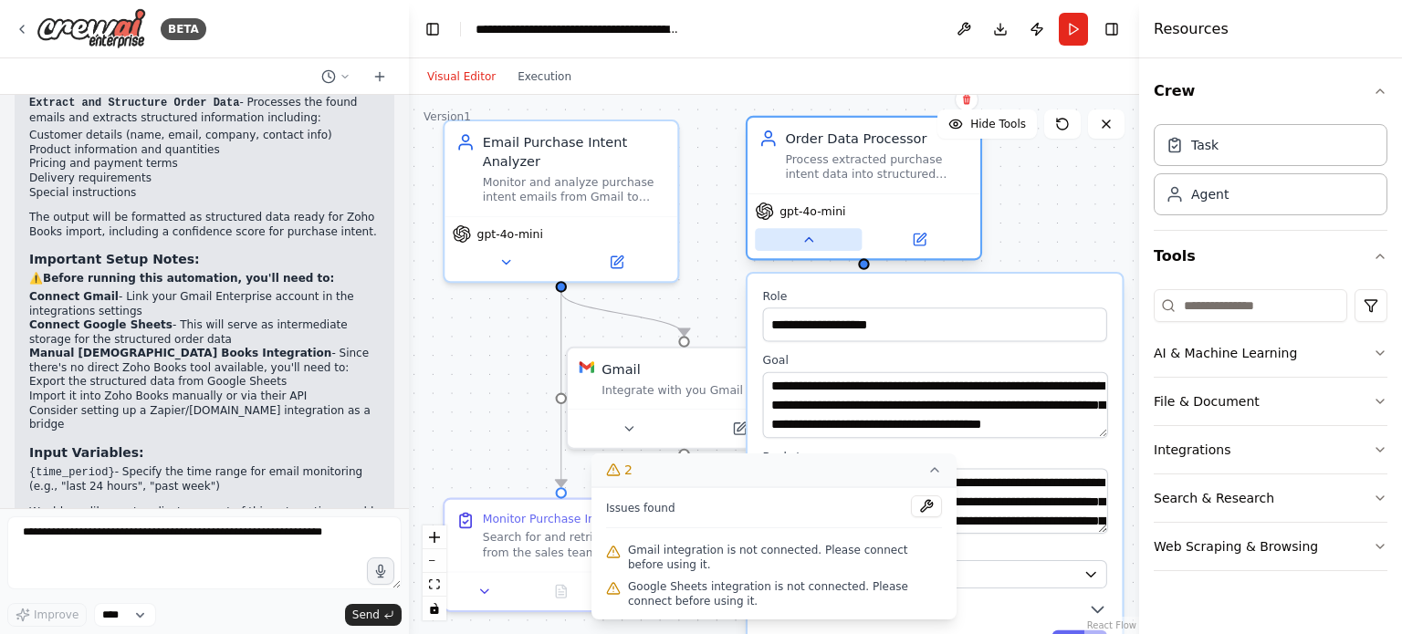
click at [802, 246] on icon at bounding box center [810, 240] width 16 height 16
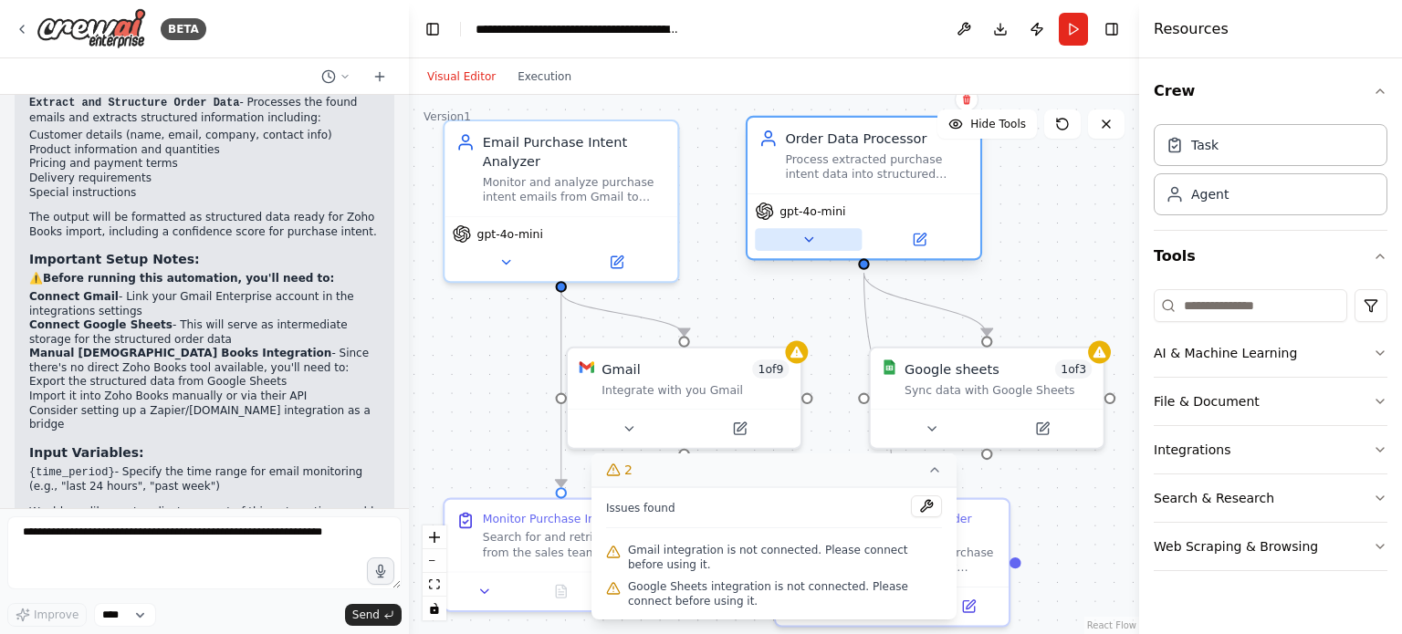
click at [802, 246] on icon at bounding box center [810, 240] width 16 height 16
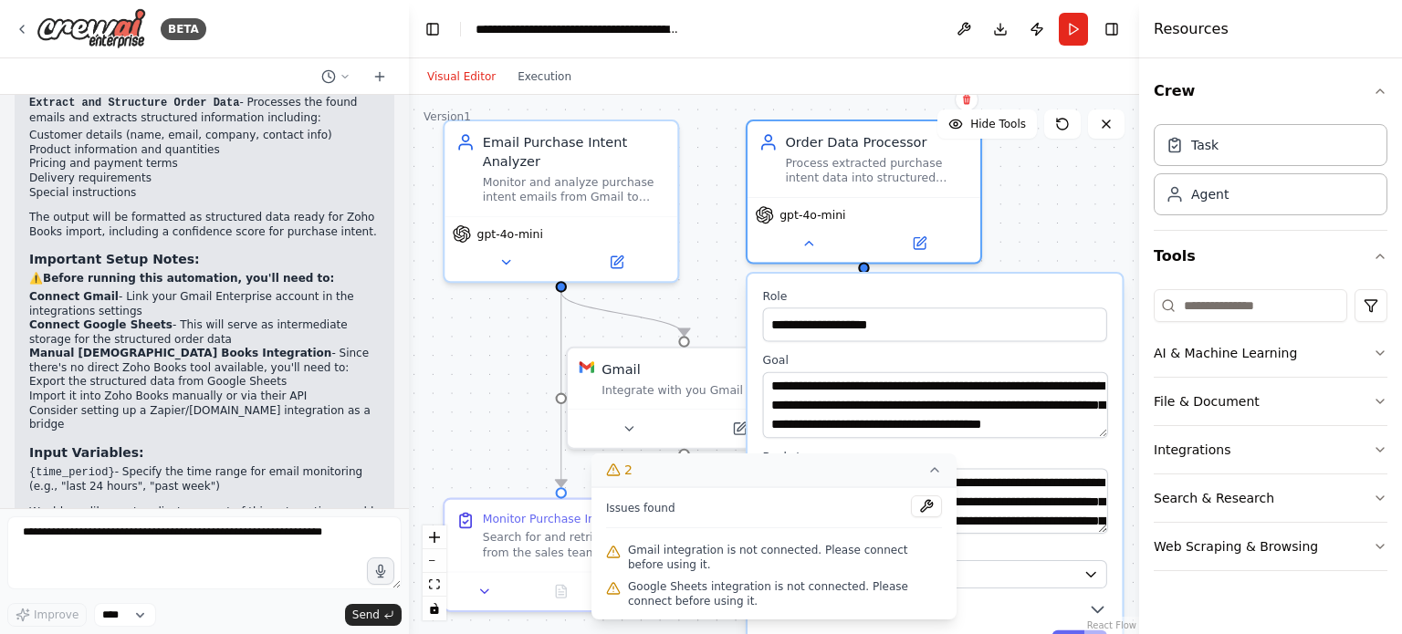
click at [937, 474] on icon at bounding box center [934, 470] width 15 height 15
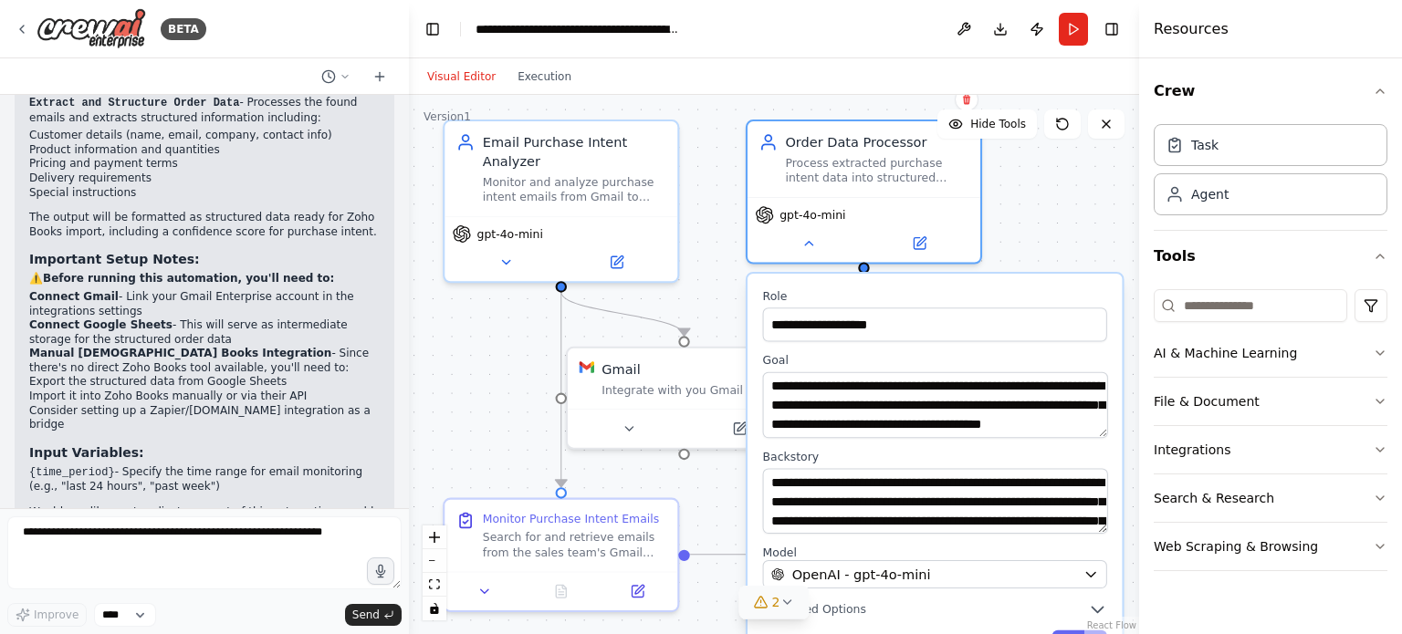
click at [497, 364] on div ".deletable-edge-delete-btn { width: 20px; height: 20px; border: 0px solid #ffff…" at bounding box center [774, 365] width 730 height 540
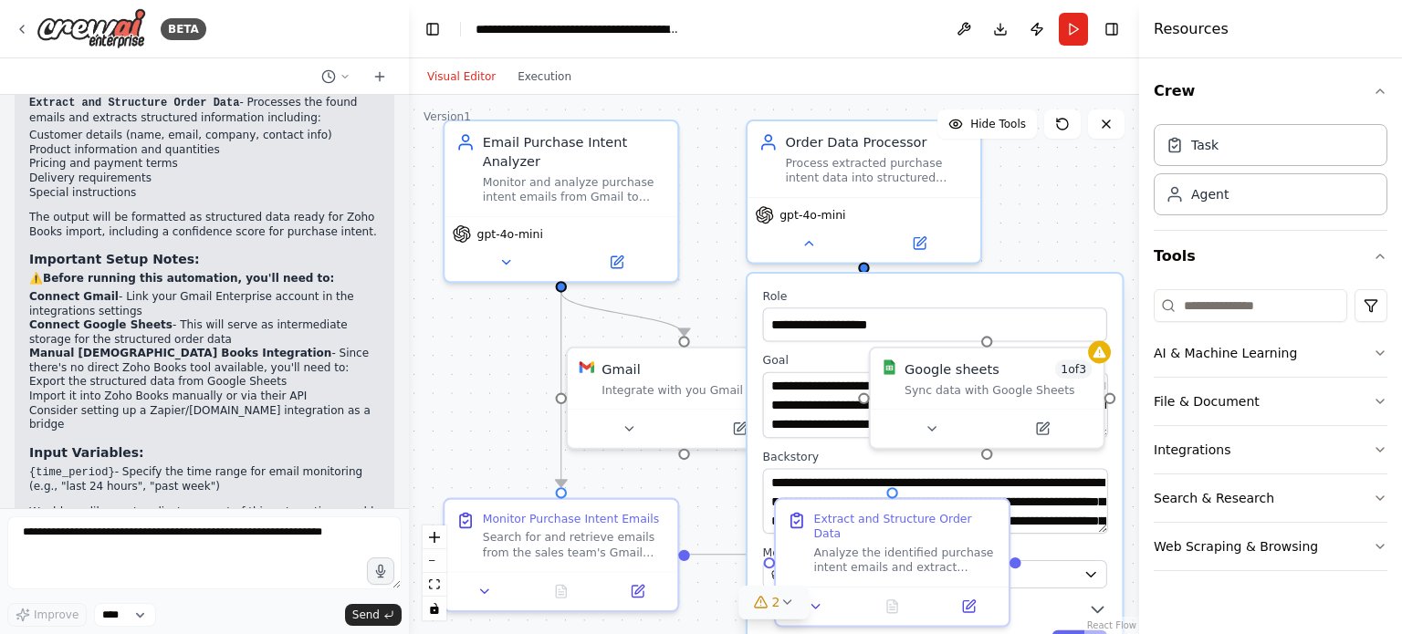
click at [1047, 233] on div ".deletable-edge-delete-btn { width: 20px; height: 20px; border: 0px solid #ffff…" at bounding box center [774, 365] width 730 height 540
click at [1099, 360] on div "Google sheets 1 of 3 Sync data with Google Sheets" at bounding box center [987, 375] width 233 height 60
click at [1077, 224] on div ".deletable-edge-delete-btn { width: 20px; height: 20px; border: 0px solid #ffff…" at bounding box center [774, 365] width 730 height 540
click at [1099, 608] on icon "button" at bounding box center [1097, 610] width 11 height 5
click at [1099, 607] on icon "button" at bounding box center [1097, 609] width 11 height 5
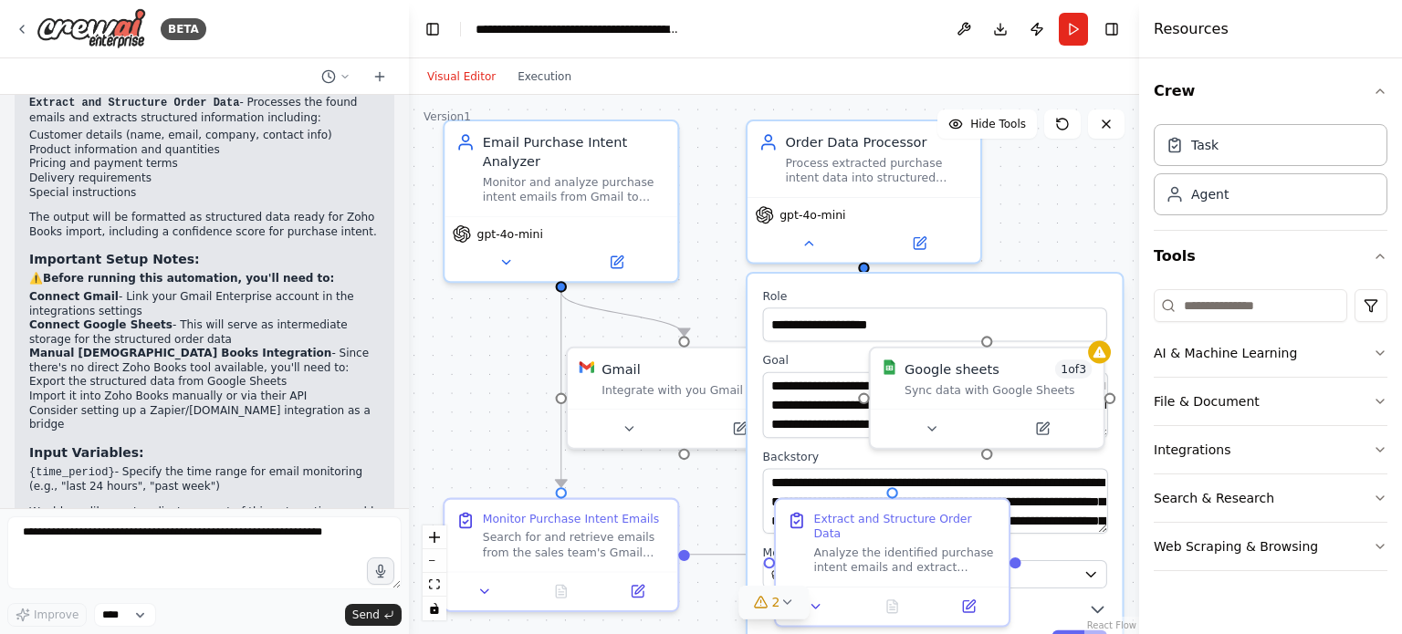
click at [697, 519] on div ".deletable-edge-delete-btn { width: 20px; height: 20px; border: 0px solid #ffff…" at bounding box center [774, 365] width 730 height 540
click at [621, 519] on div "Monitor Purchase Intent Emails" at bounding box center [571, 516] width 176 height 16
click at [1056, 197] on div ".deletable-edge-delete-btn { width: 20px; height: 20px; border: 0px solid #ffff…" at bounding box center [774, 365] width 730 height 540
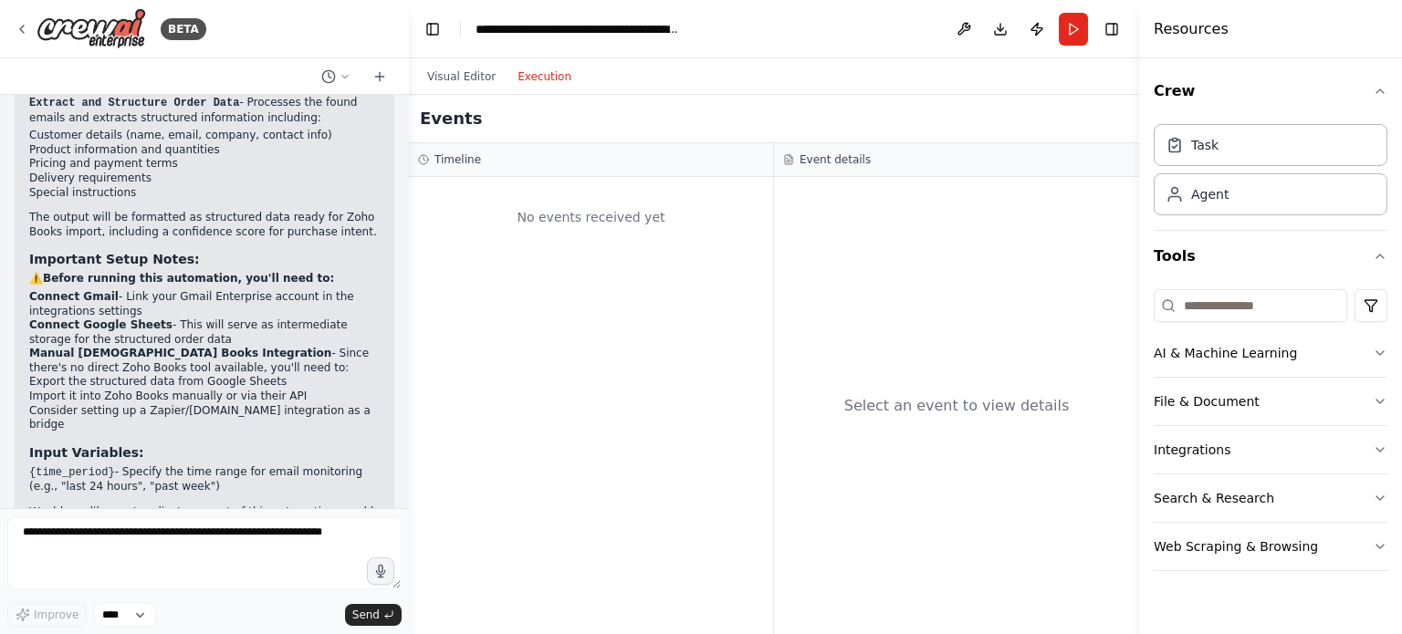
click at [548, 77] on button "Execution" at bounding box center [545, 77] width 76 height 22
click at [456, 76] on button "Visual Editor" at bounding box center [461, 77] width 90 height 22
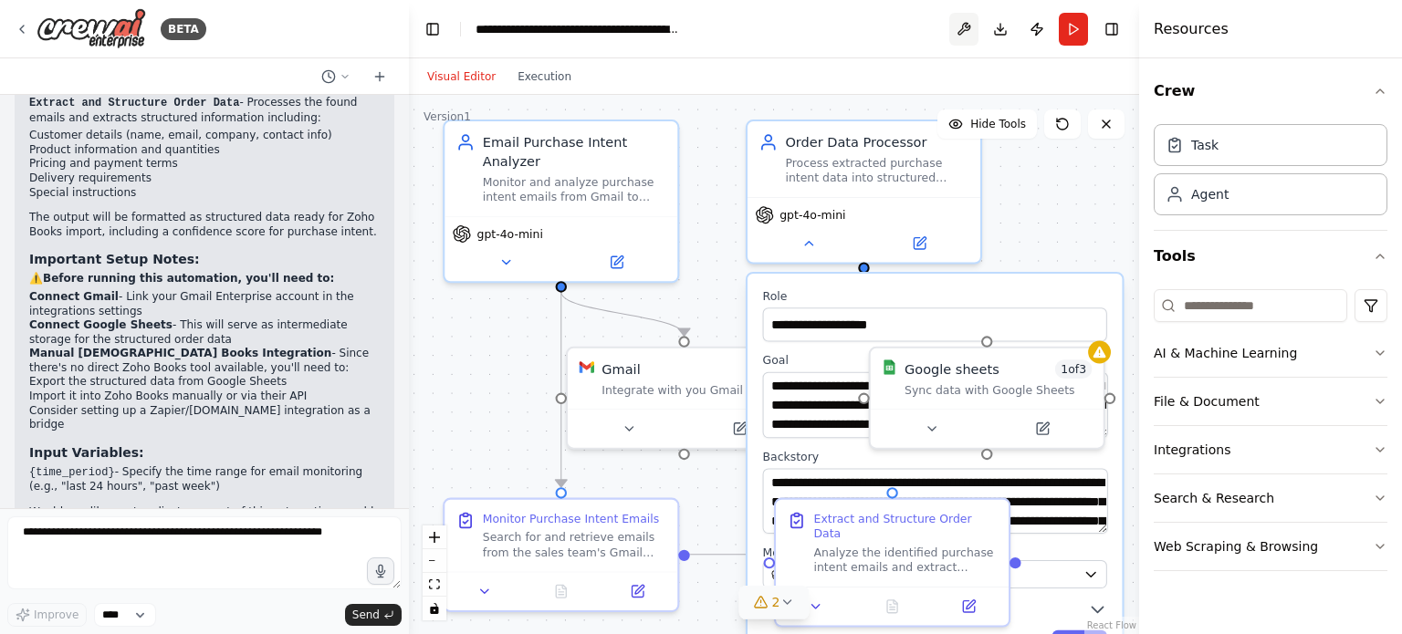
click at [964, 23] on button at bounding box center [963, 29] width 29 height 33
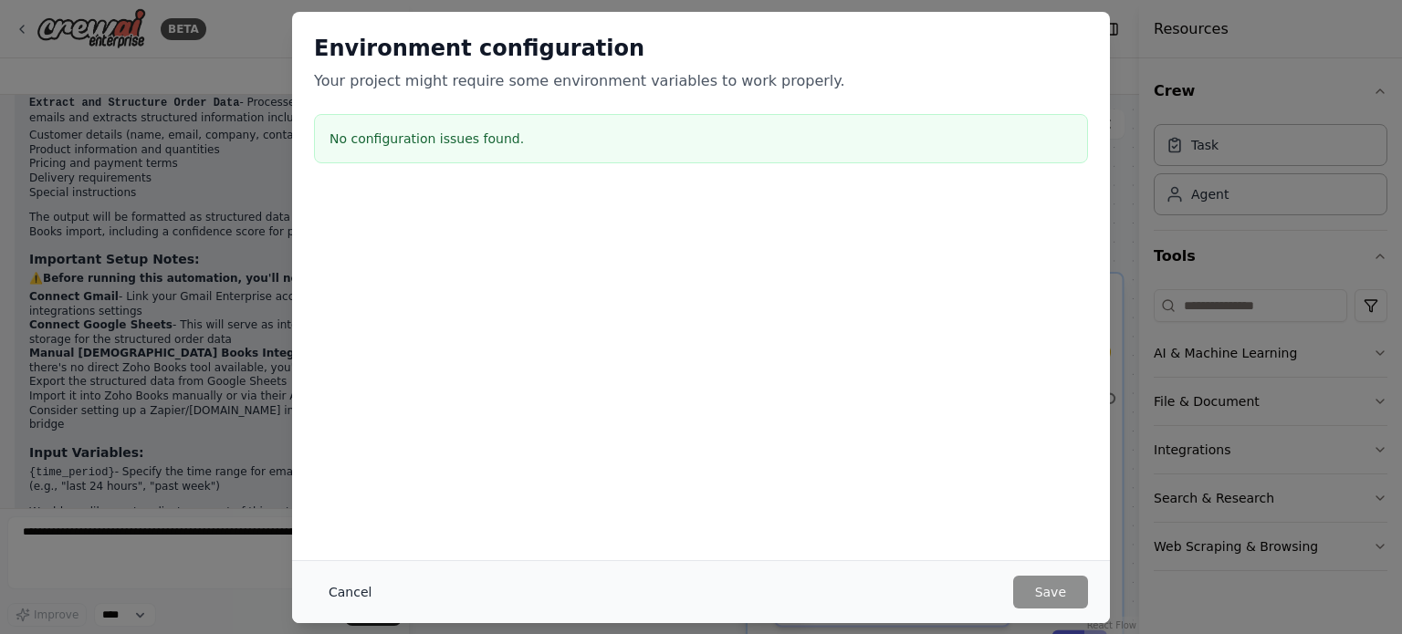
click at [354, 580] on button "Cancel" at bounding box center [350, 592] width 72 height 33
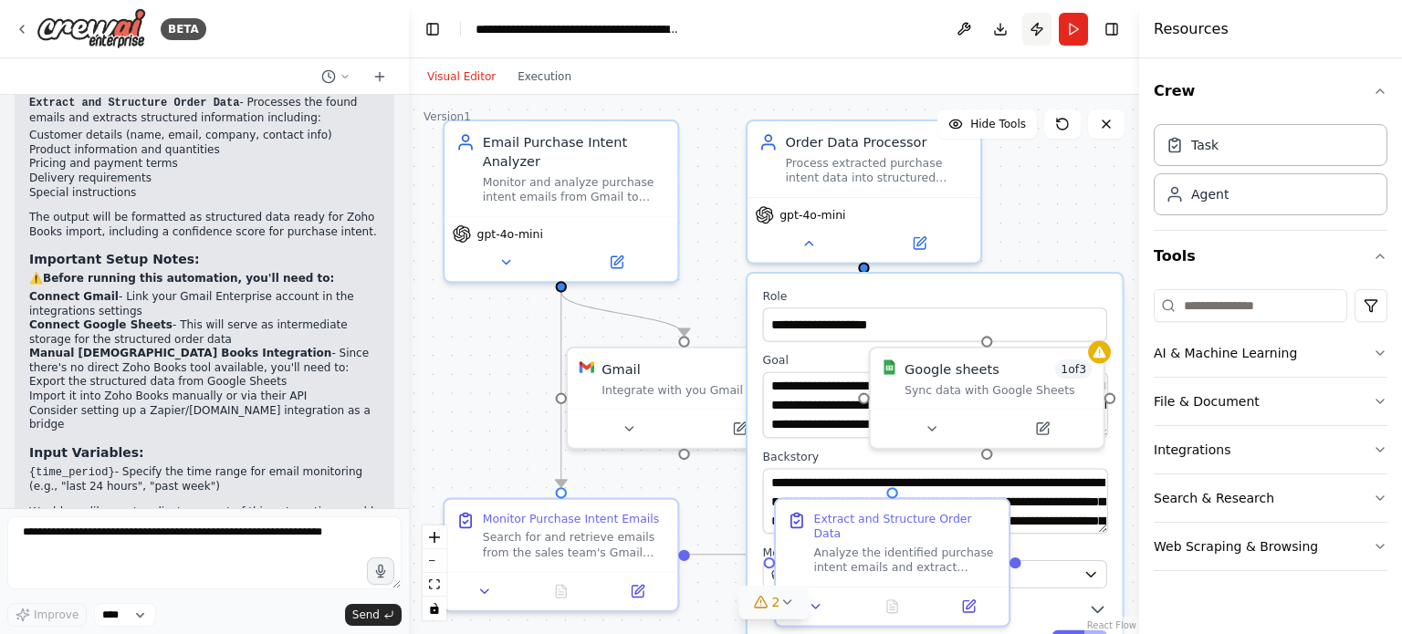
click at [1032, 39] on button "Publish" at bounding box center [1036, 29] width 29 height 33
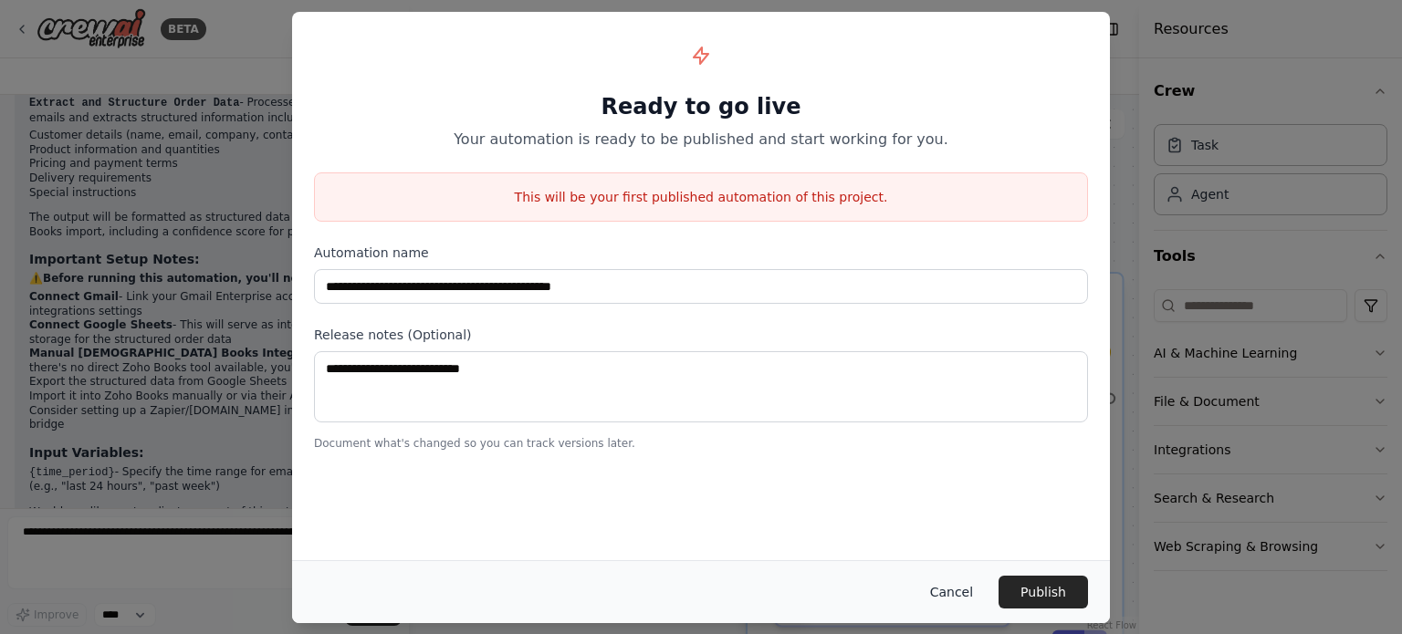
click at [962, 591] on button "Cancel" at bounding box center [952, 592] width 72 height 33
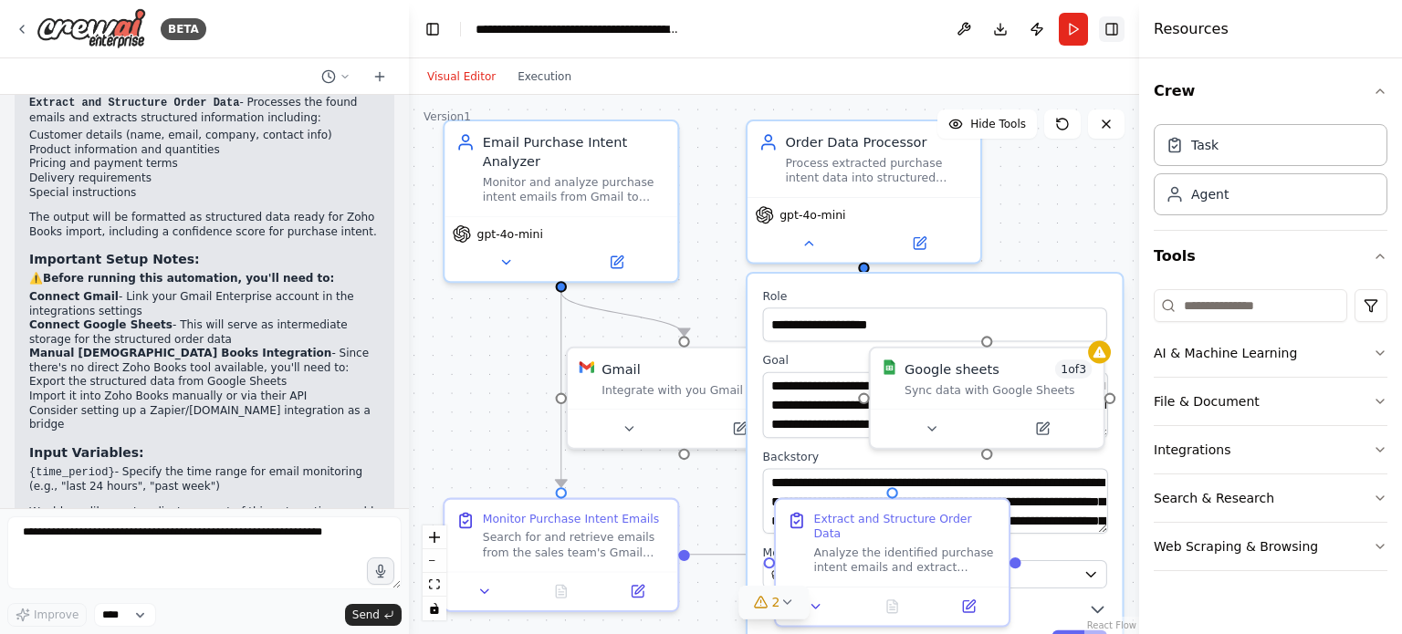
click at [1121, 32] on button "Toggle Right Sidebar" at bounding box center [1112, 29] width 26 height 26
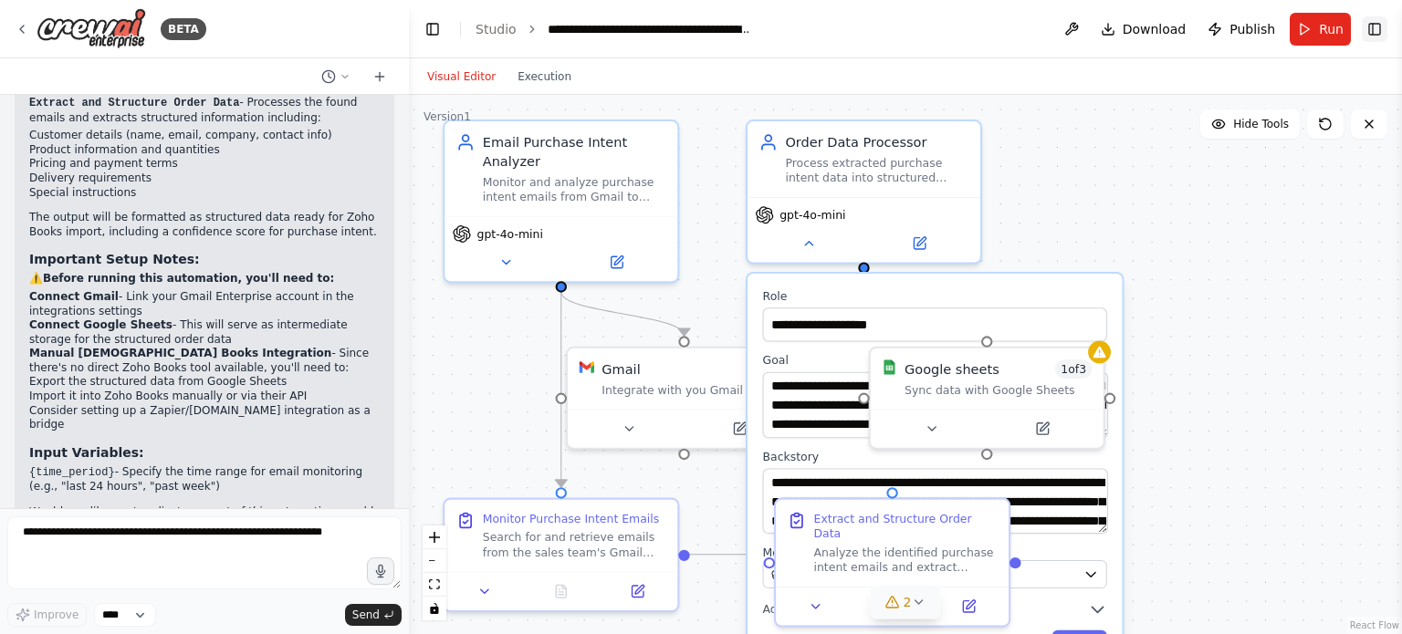
click at [1381, 22] on button "Toggle Right Sidebar" at bounding box center [1375, 29] width 26 height 26
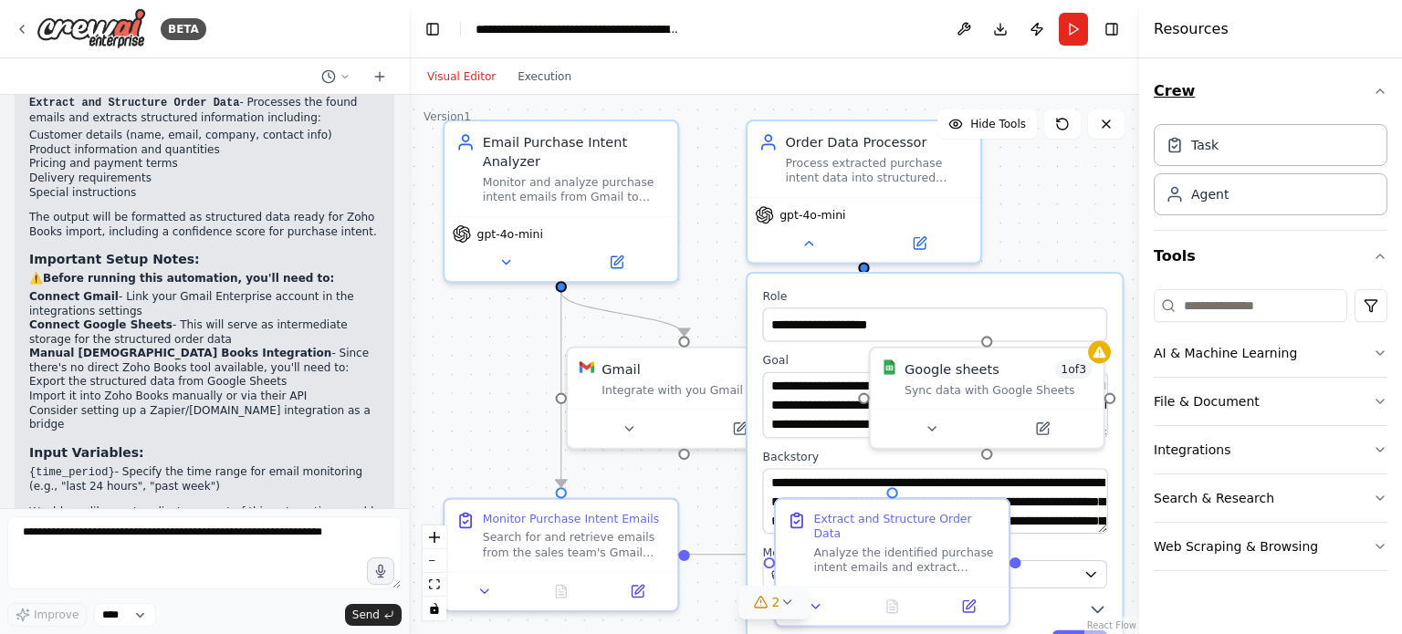
click at [1384, 87] on icon "button" at bounding box center [1380, 91] width 15 height 15
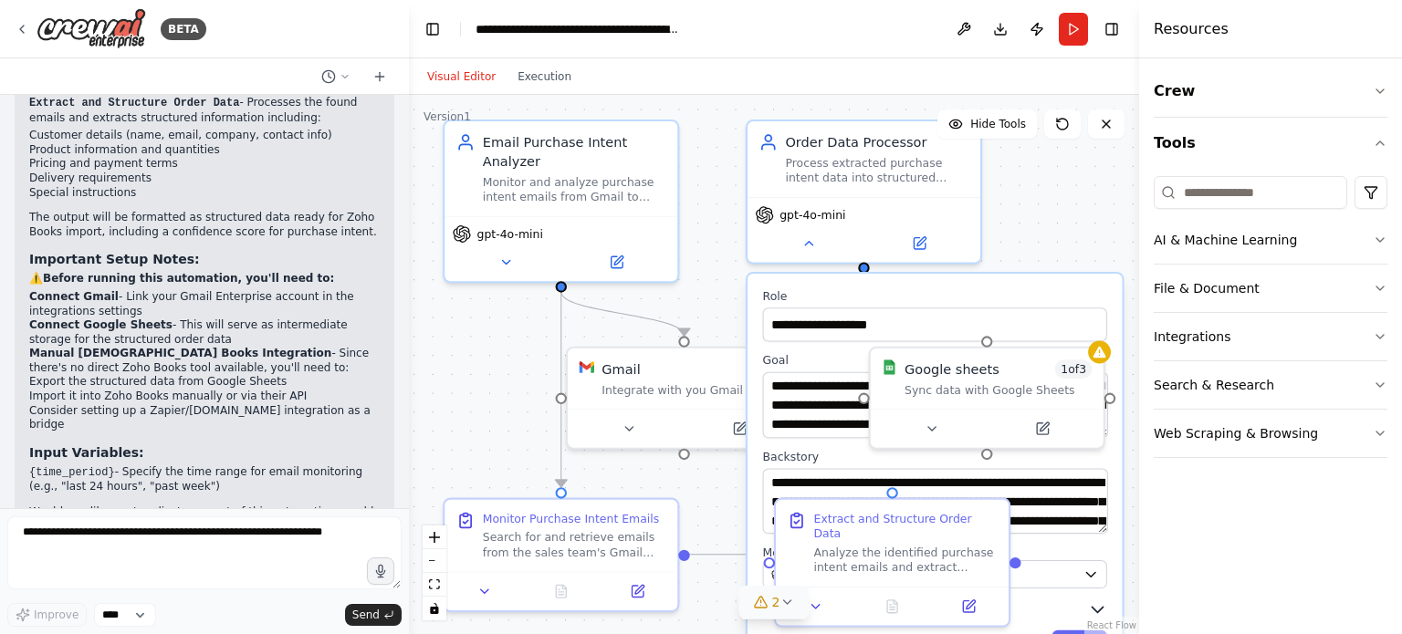
click at [1098, 608] on icon "button" at bounding box center [1097, 610] width 11 height 5
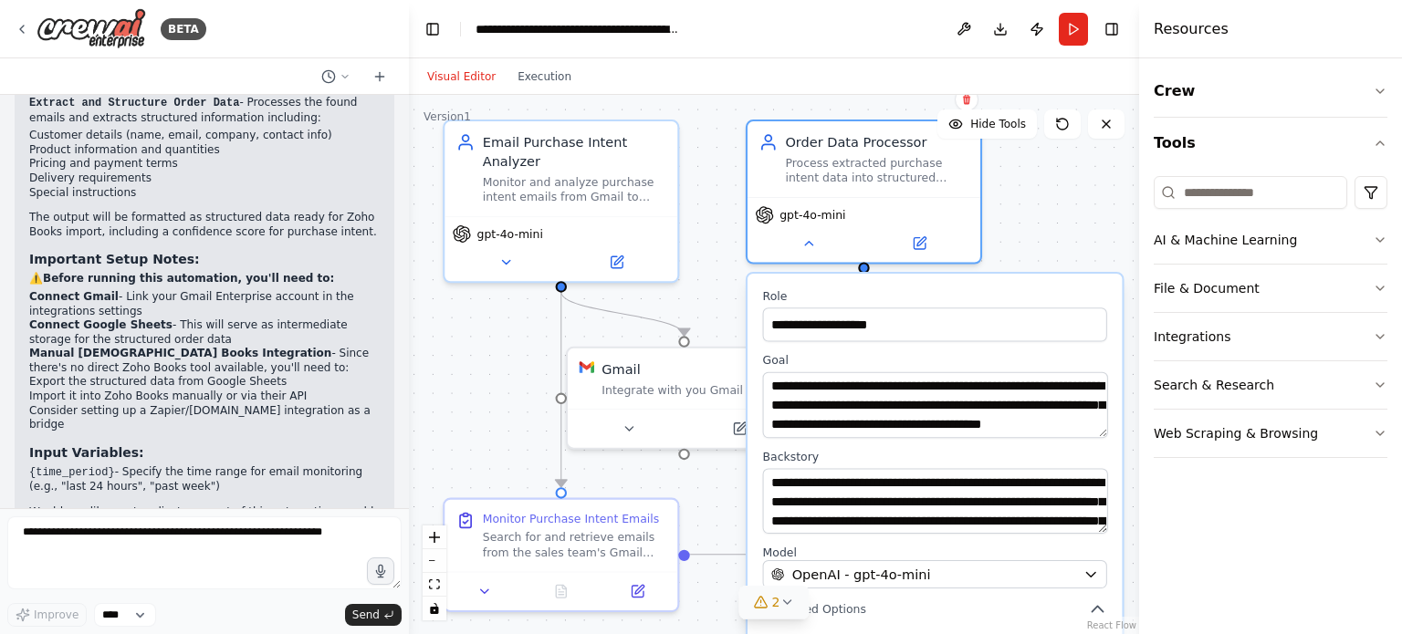
click at [693, 315] on div ".deletable-edge-delete-btn { width: 20px; height: 20px; border: 0px solid #ffff…" at bounding box center [774, 365] width 730 height 540
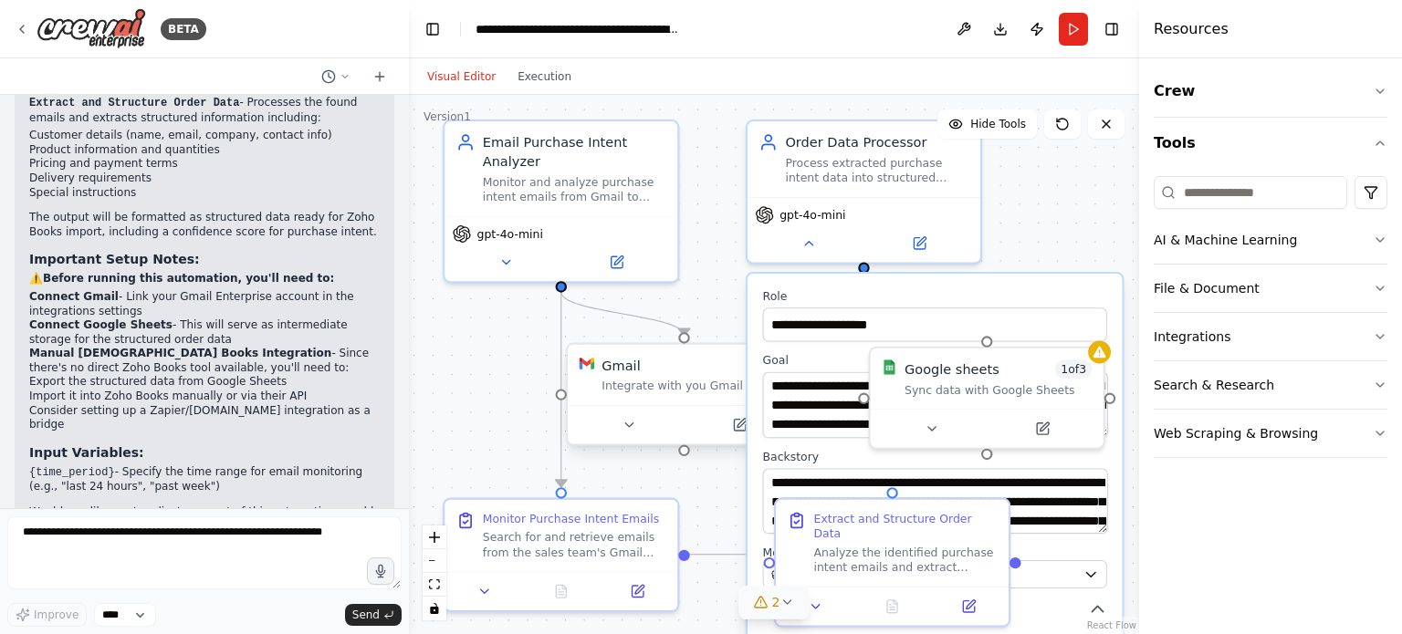
click at [695, 390] on div "Integrate with you Gmail" at bounding box center [695, 387] width 187 height 16
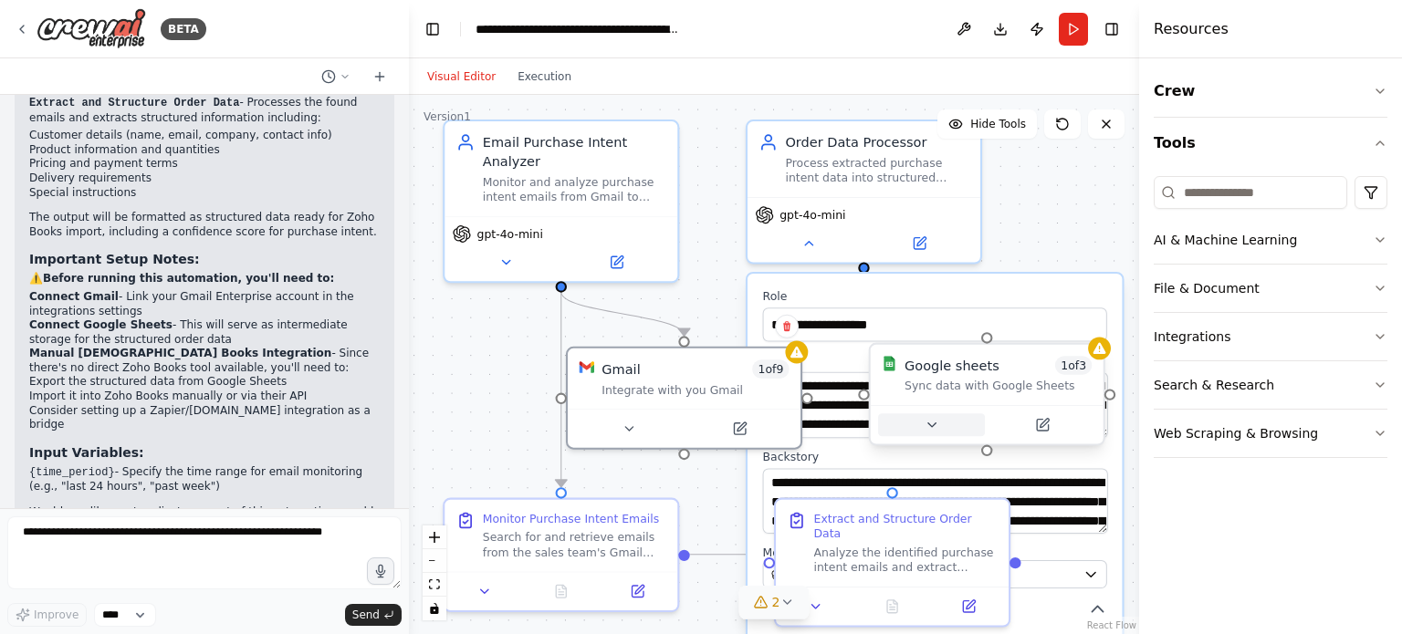
click at [930, 424] on icon at bounding box center [930, 426] width 7 height 4
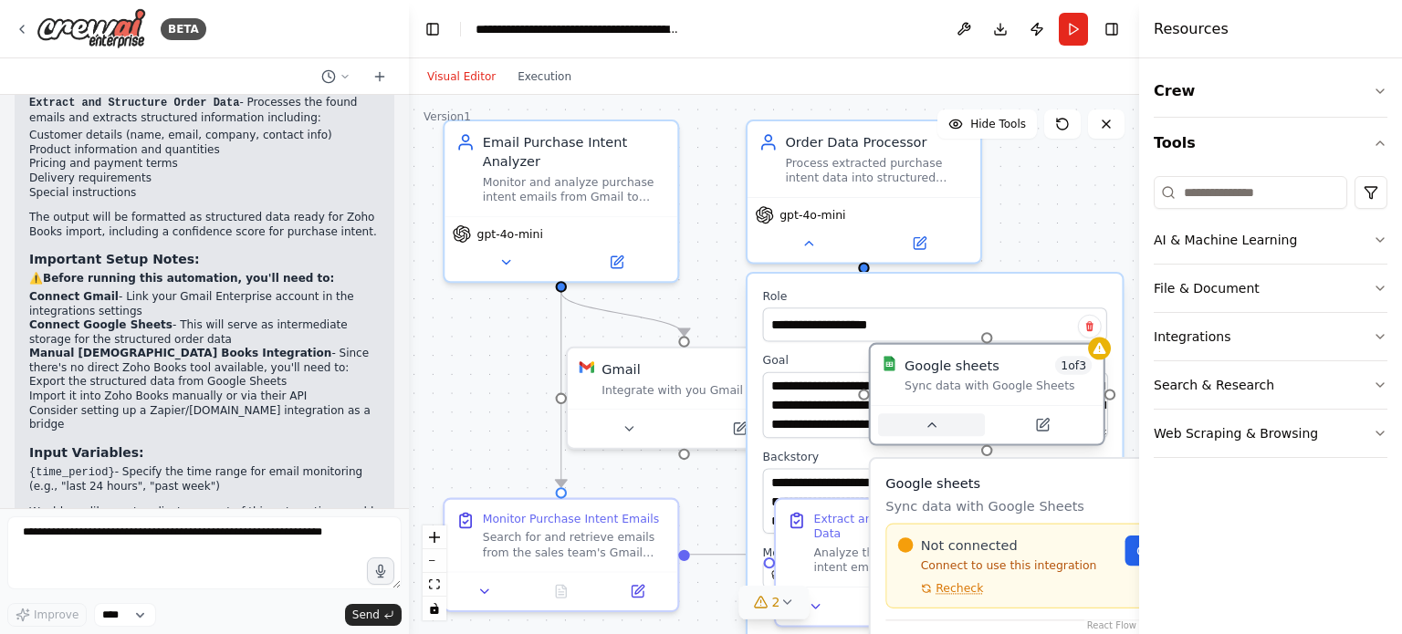
click at [930, 424] on icon at bounding box center [930, 426] width 7 height 4
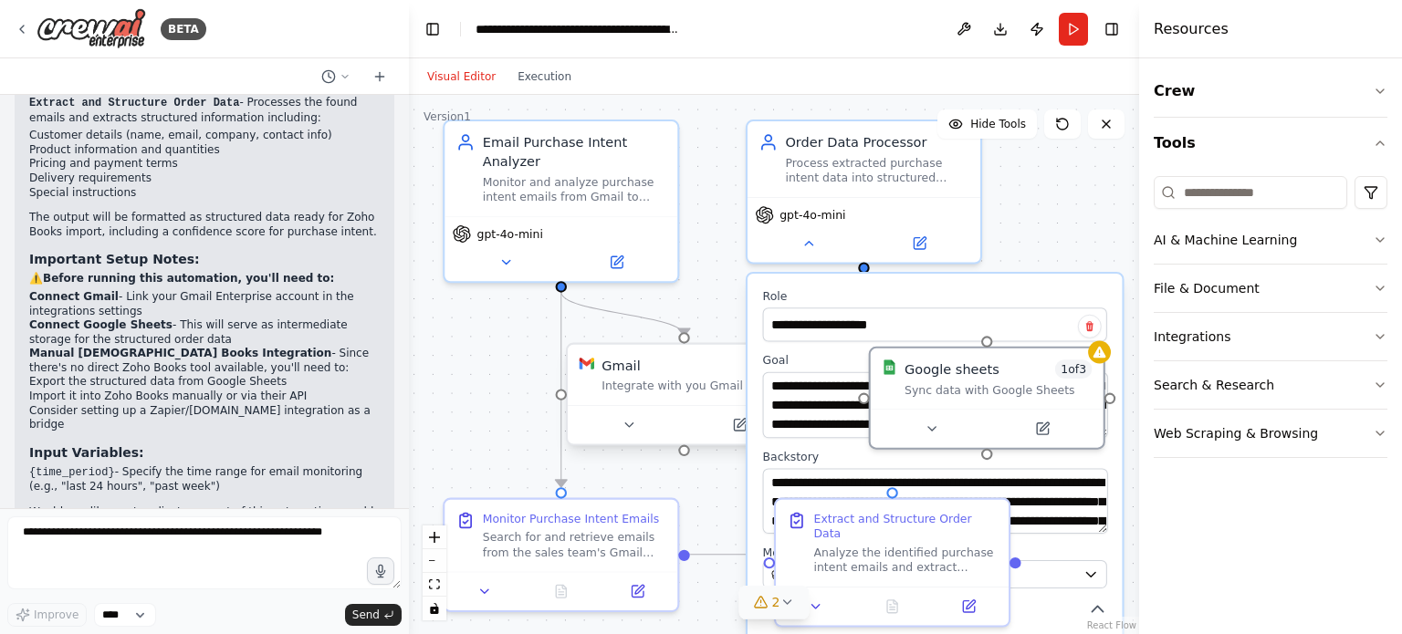
click at [639, 382] on div "Integrate with you Gmail" at bounding box center [695, 387] width 187 height 16
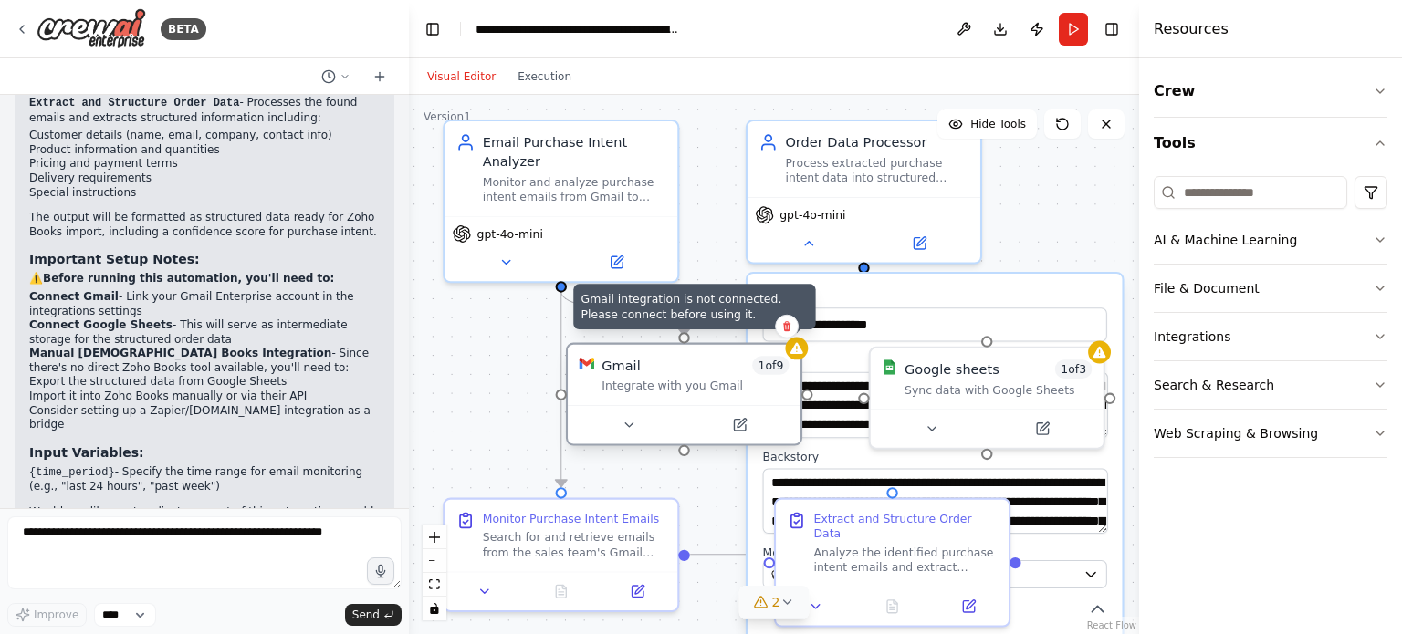
click at [794, 359] on div at bounding box center [796, 348] width 23 height 23
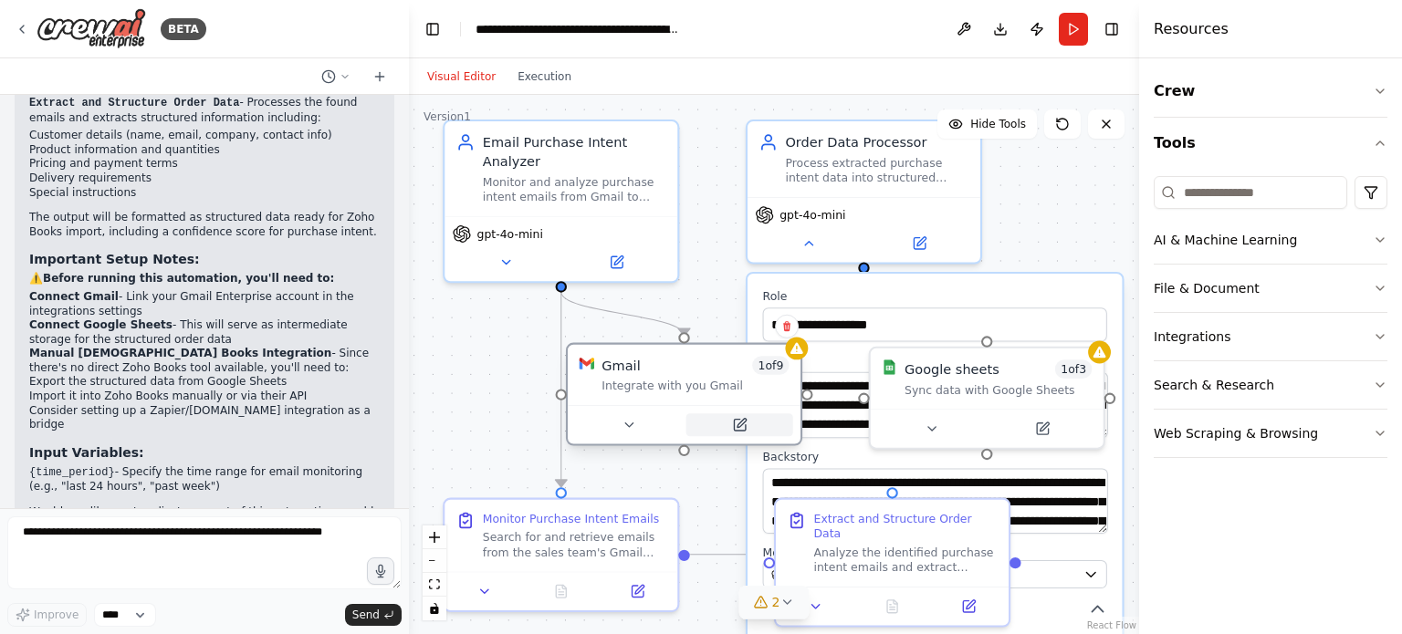
click at [732, 421] on icon at bounding box center [740, 426] width 16 height 16
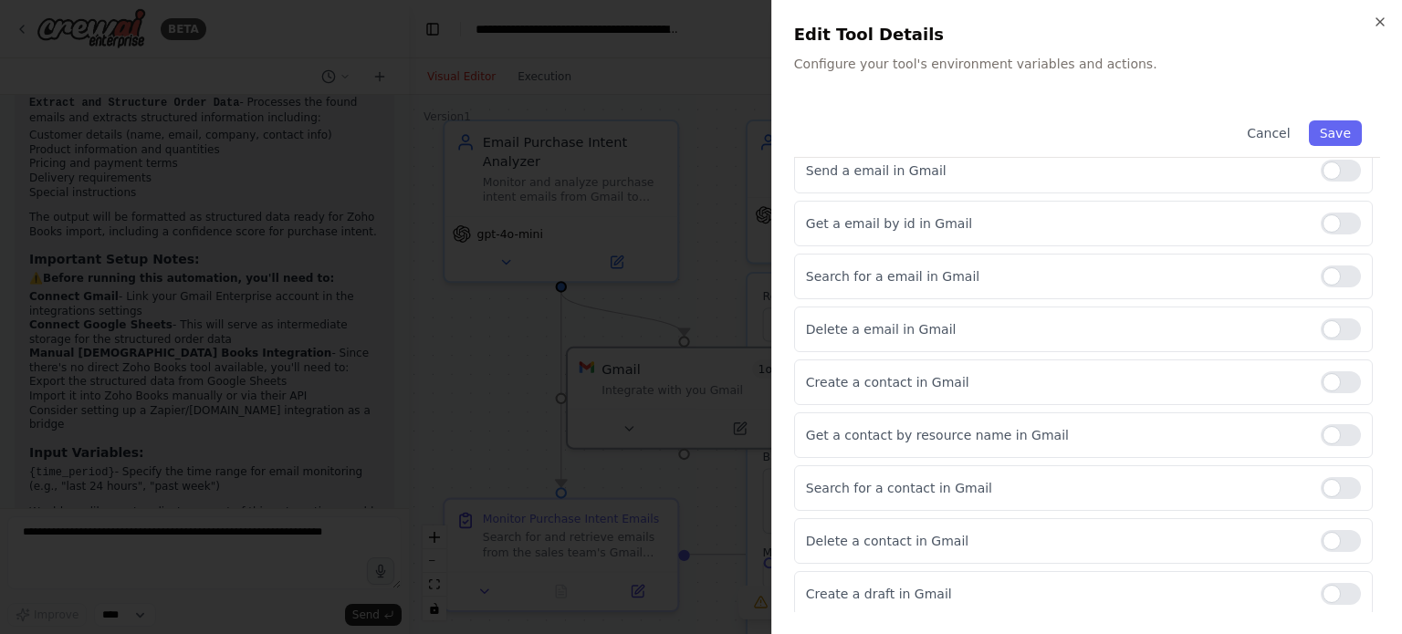
scroll to position [0, 0]
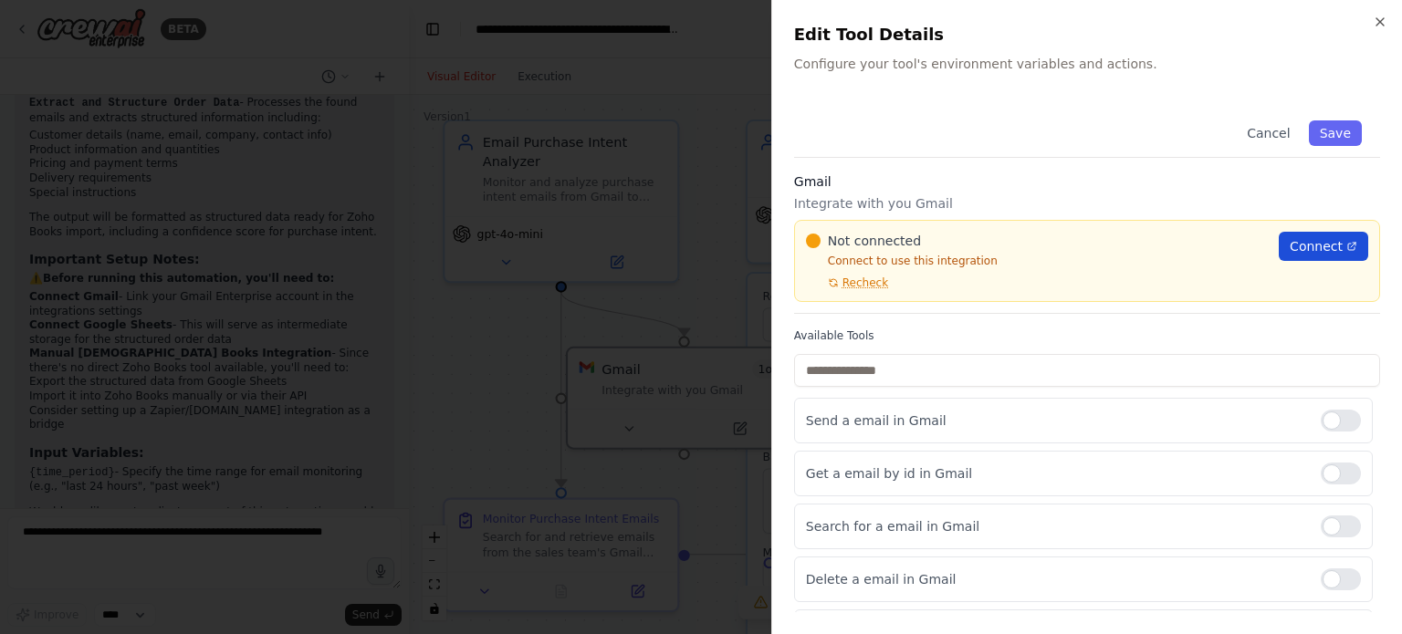
click at [1309, 251] on span "Connect" at bounding box center [1316, 246] width 53 height 18
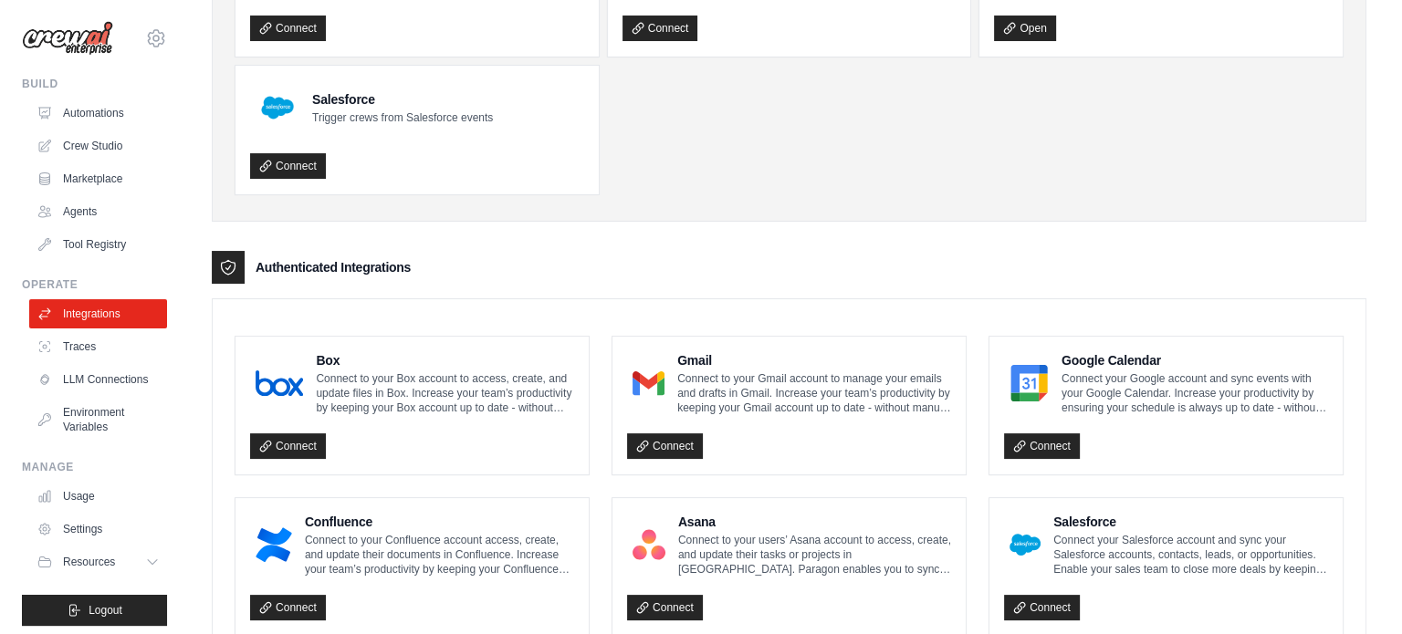
scroll to position [310, 0]
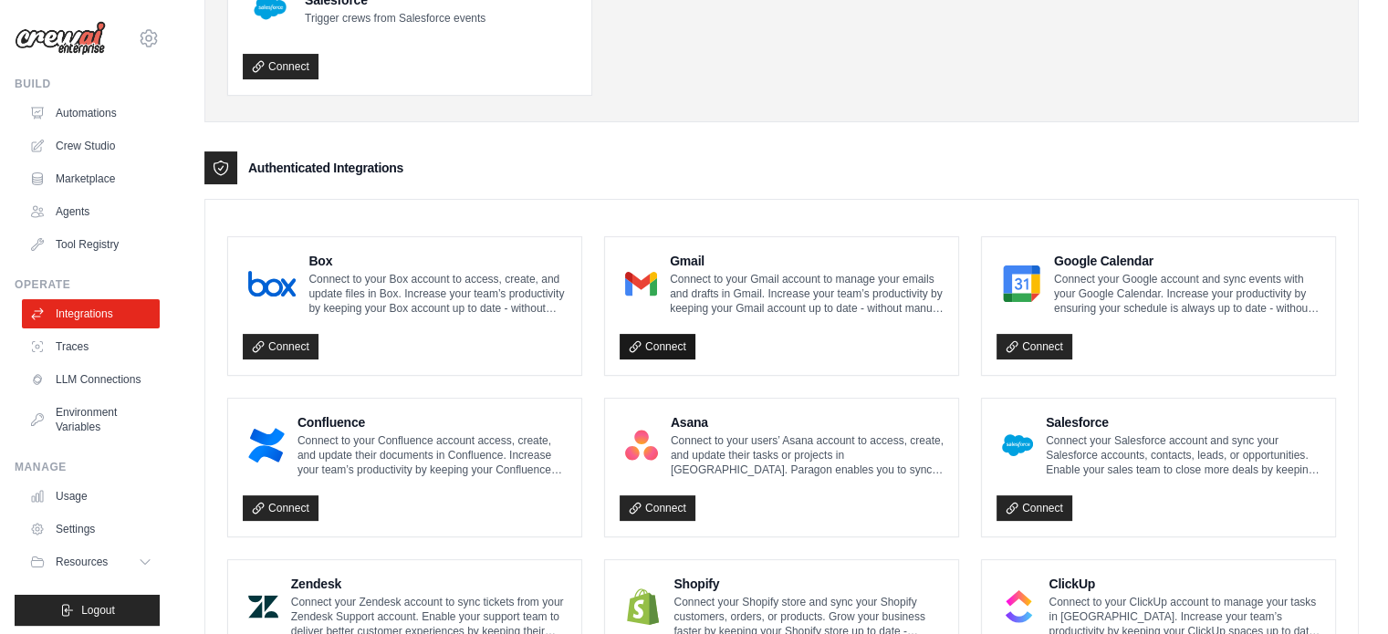
click at [675, 339] on link "Connect" at bounding box center [658, 347] width 76 height 26
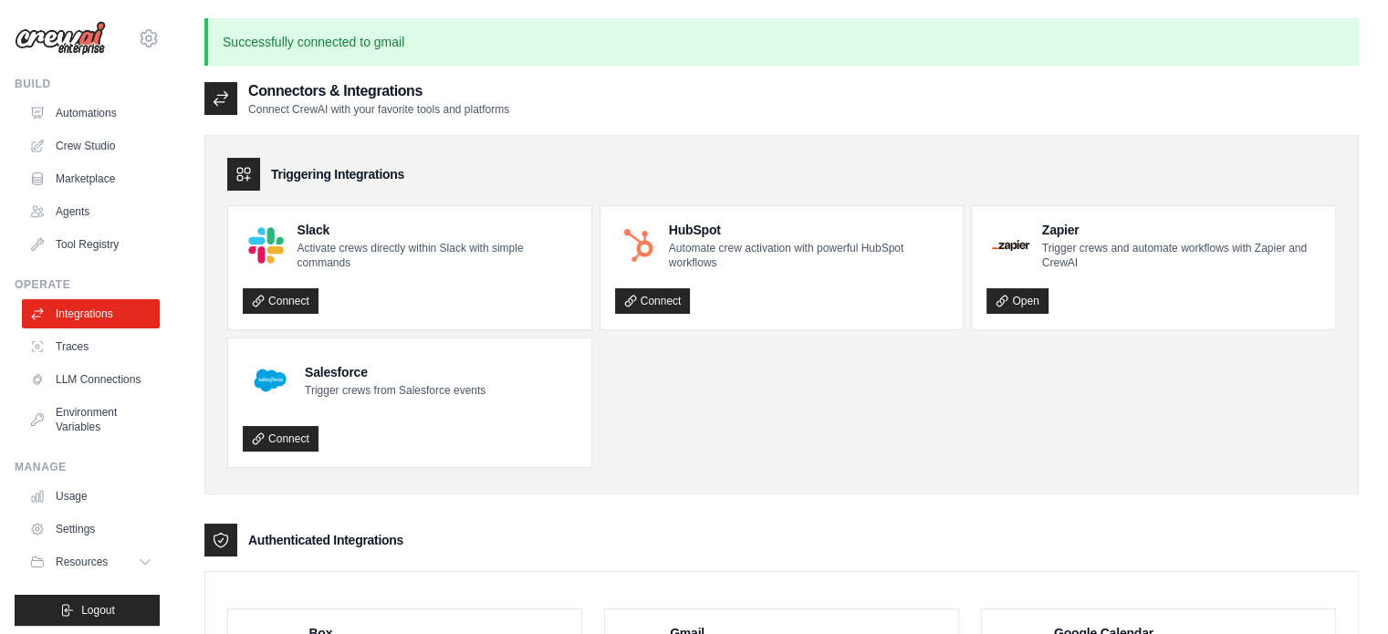
scroll to position [5, 0]
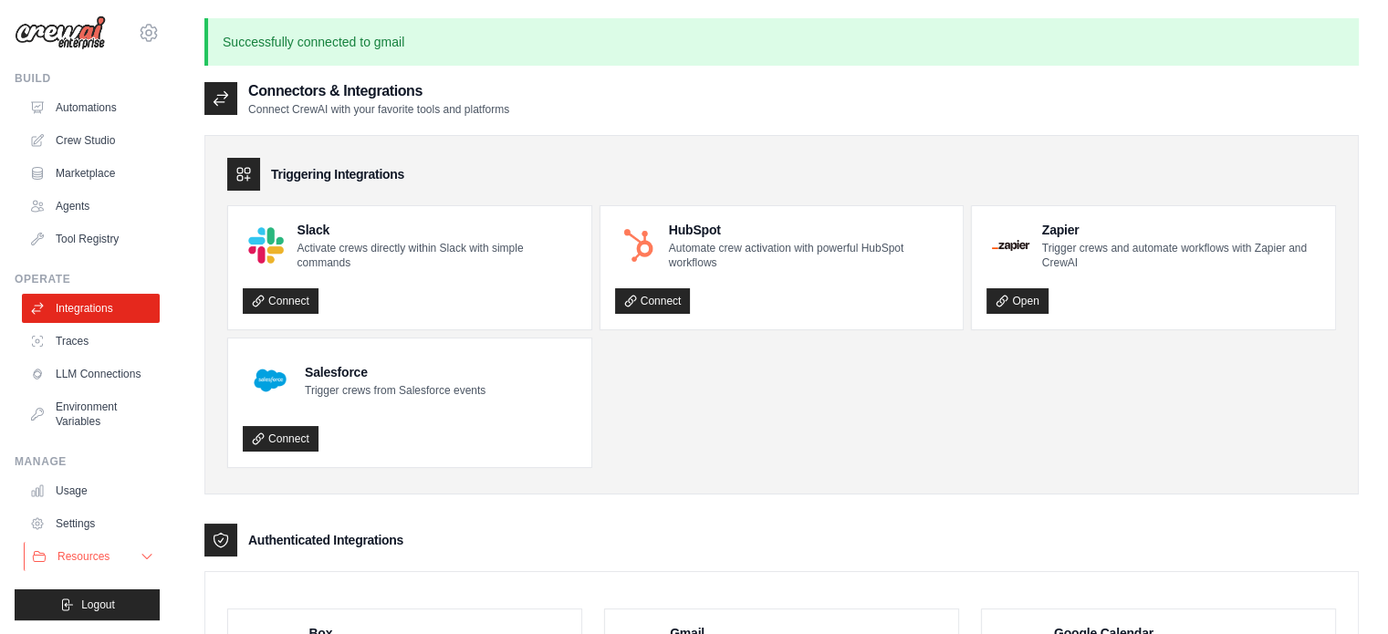
click at [117, 550] on button "Resources" at bounding box center [93, 556] width 138 height 29
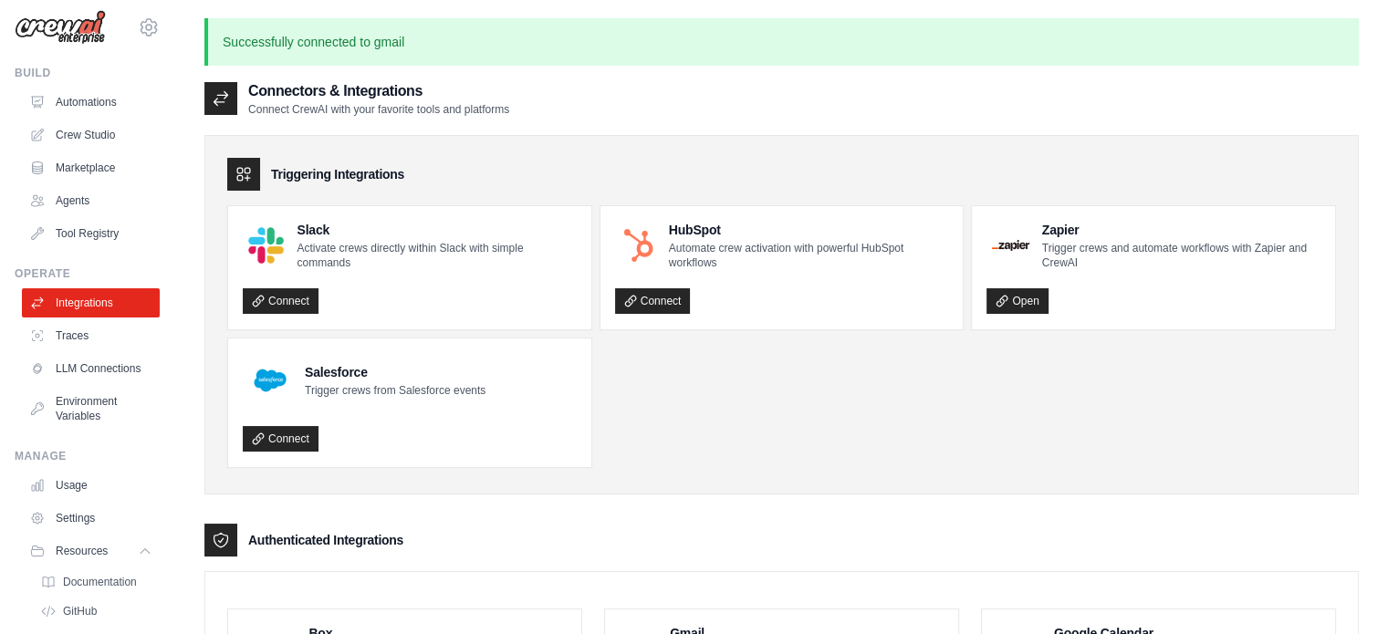
scroll to position [0, 0]
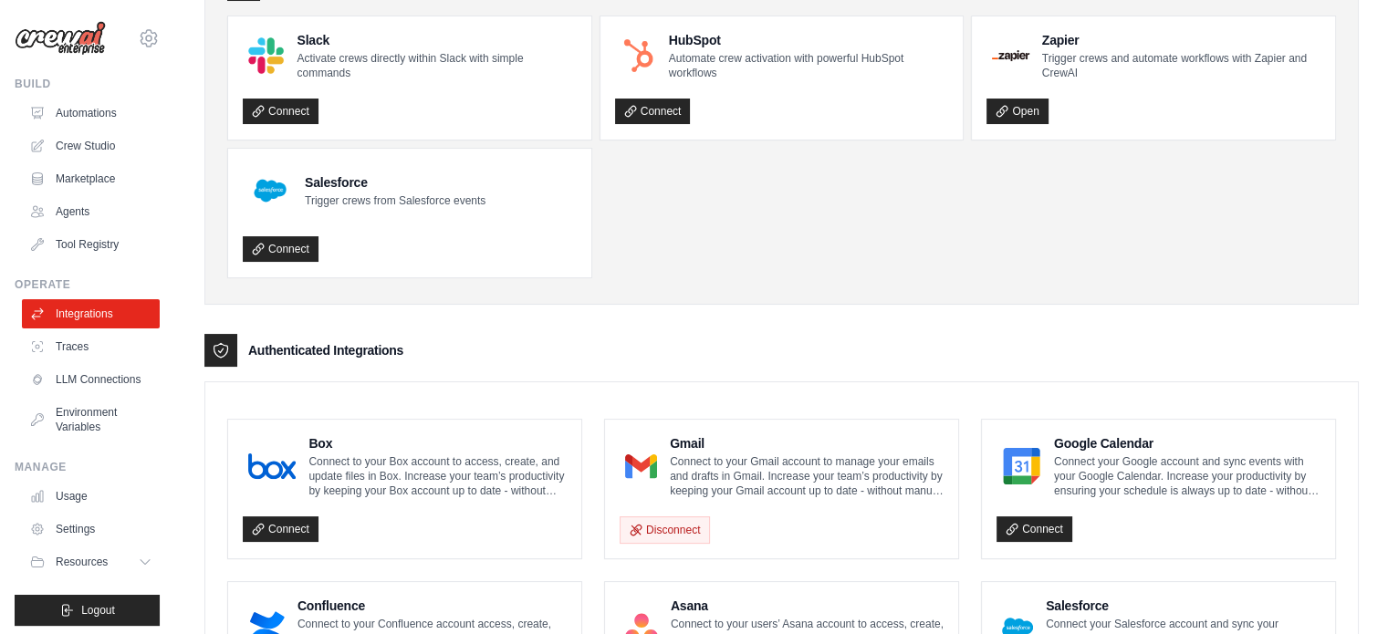
scroll to position [555, 0]
